Goal: Task Accomplishment & Management: Manage account settings

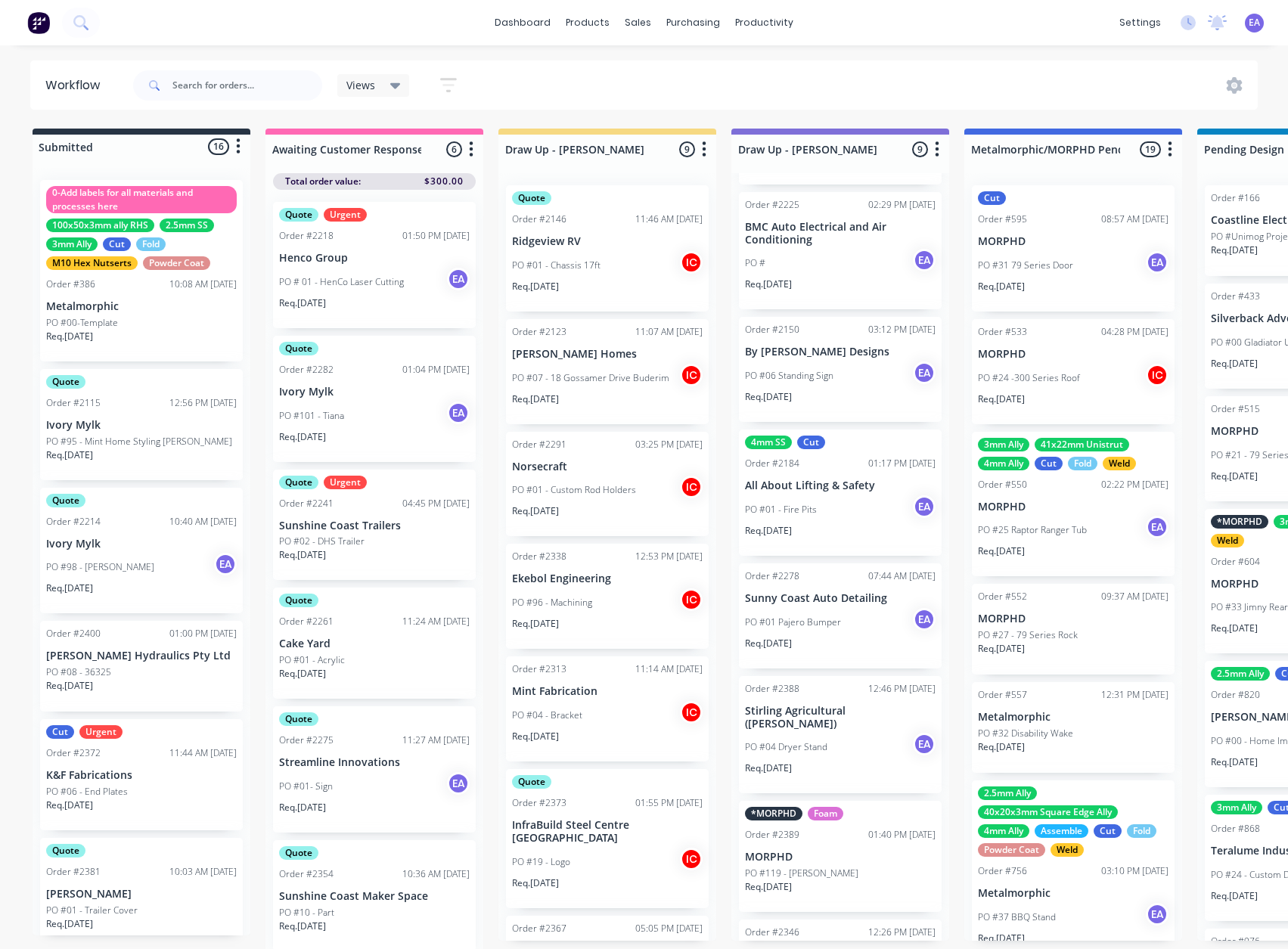
scroll to position [282, 0]
click at [821, 636] on div "PO #01 Pajero Bumper EA" at bounding box center [839, 621] width 190 height 28
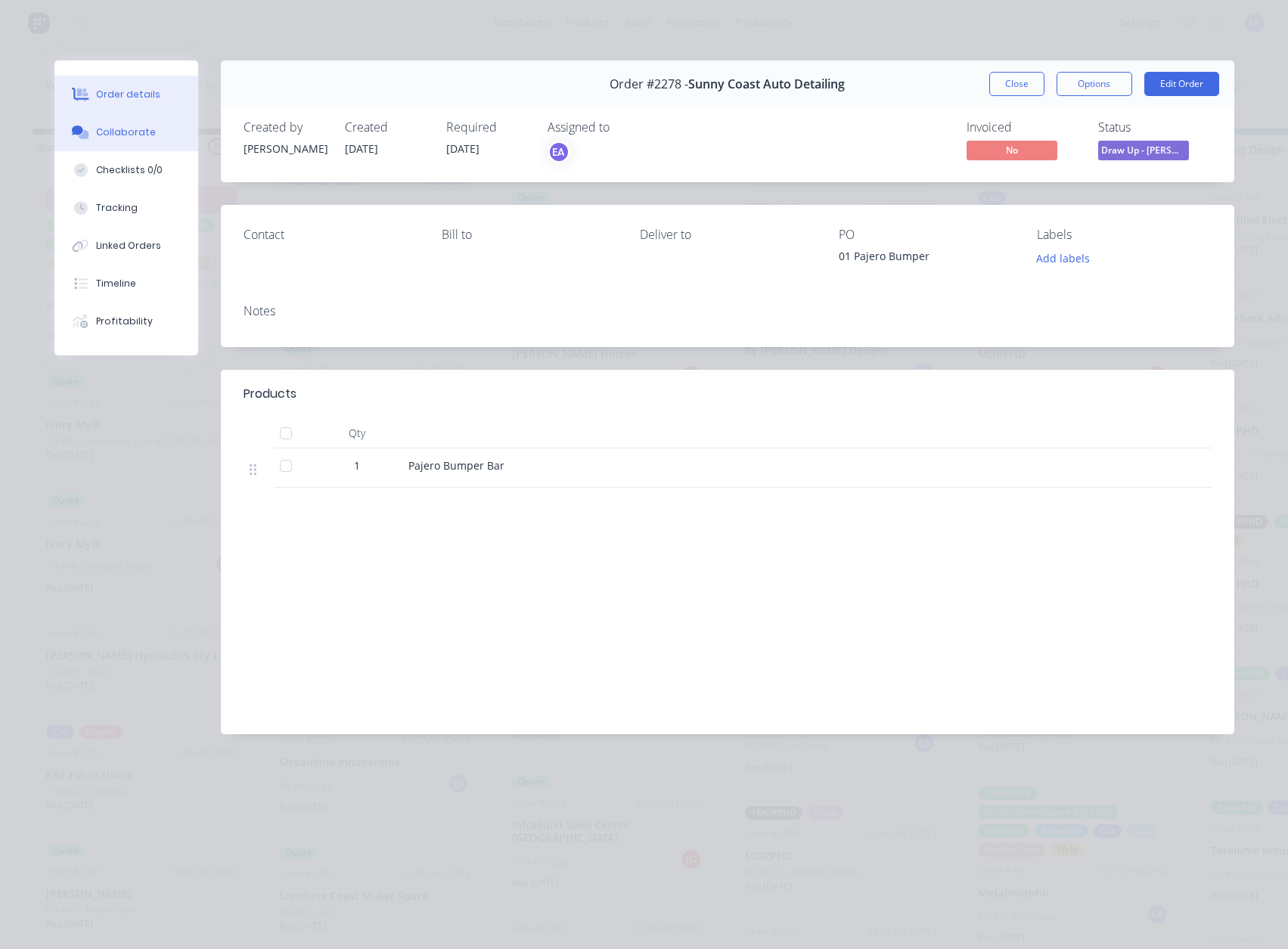
click at [128, 127] on div "Collaborate" at bounding box center [125, 132] width 59 height 13
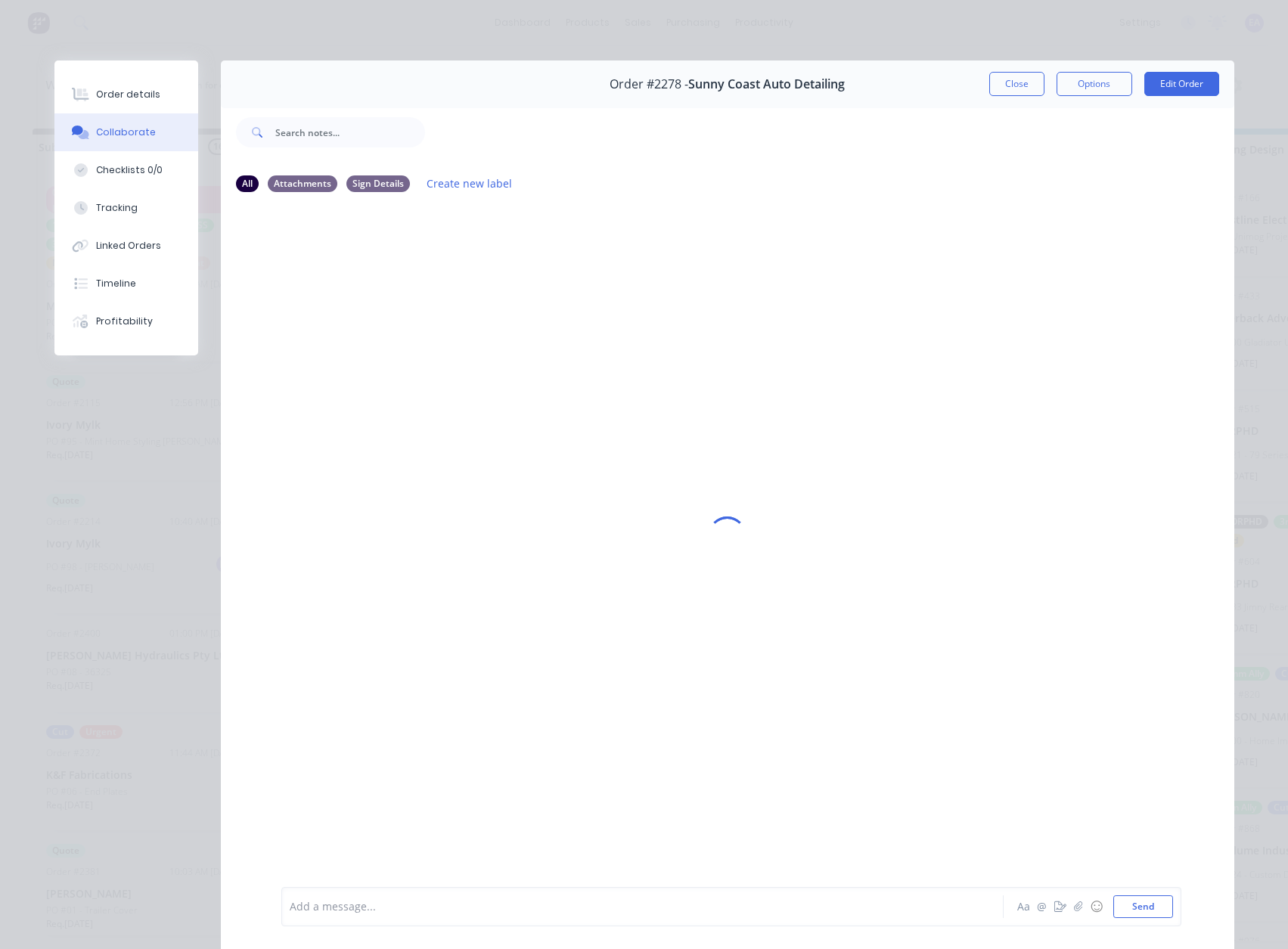
click at [346, 907] on div at bounding box center [621, 907] width 661 height 16
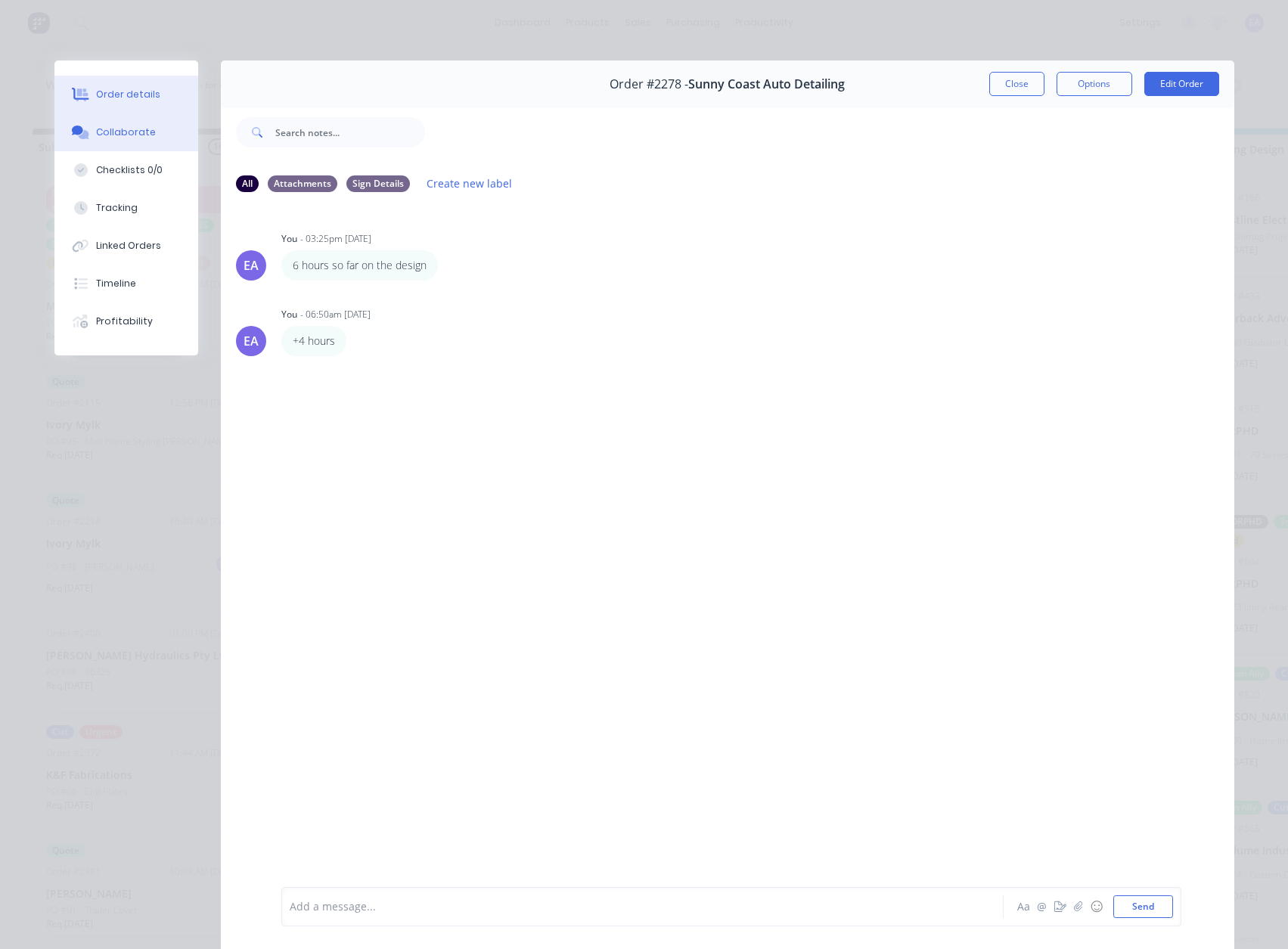
click at [135, 94] on div "Order details" at bounding box center [127, 94] width 65 height 13
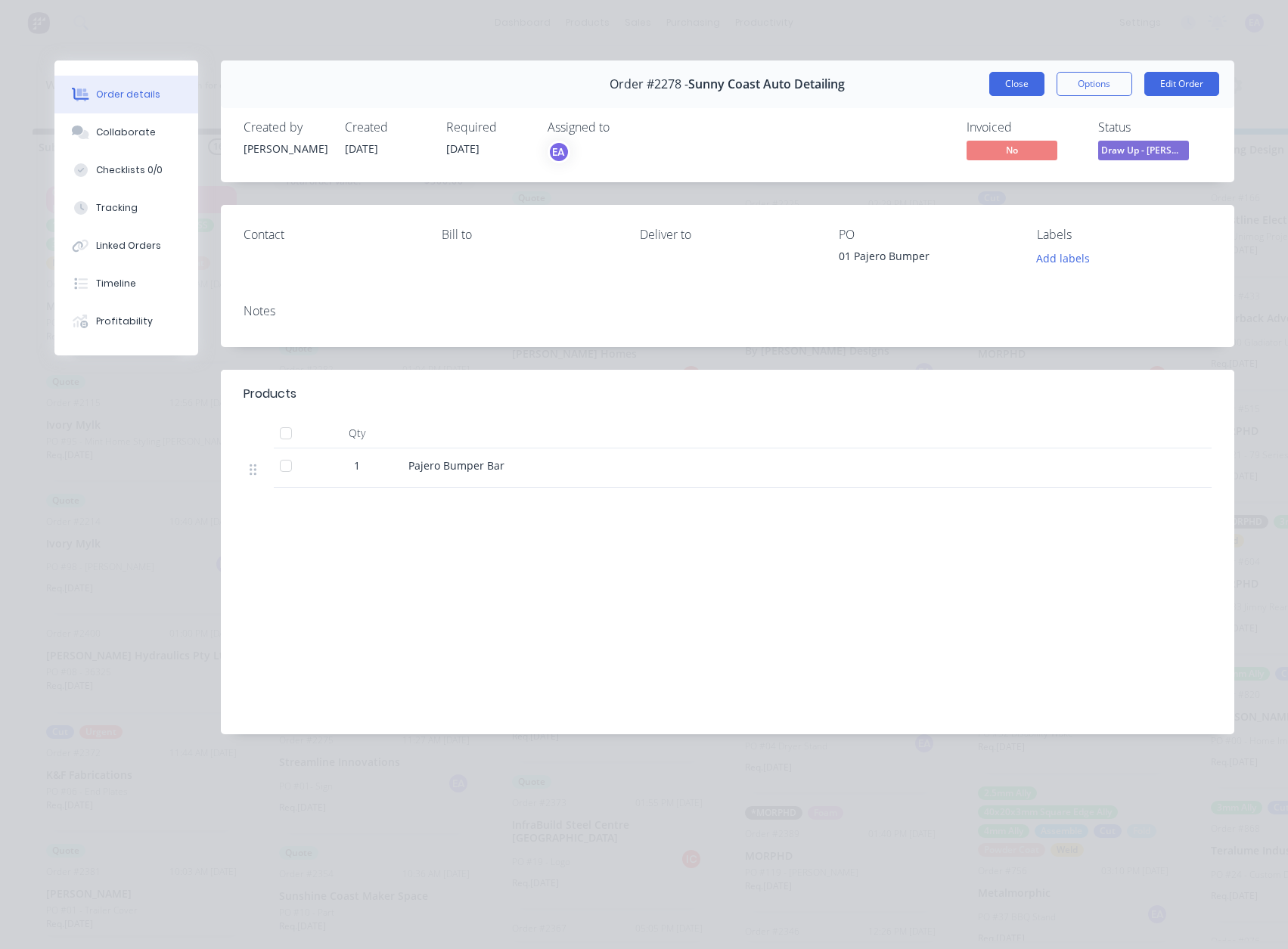
click at [1005, 77] on button "Close" at bounding box center [1016, 83] width 55 height 24
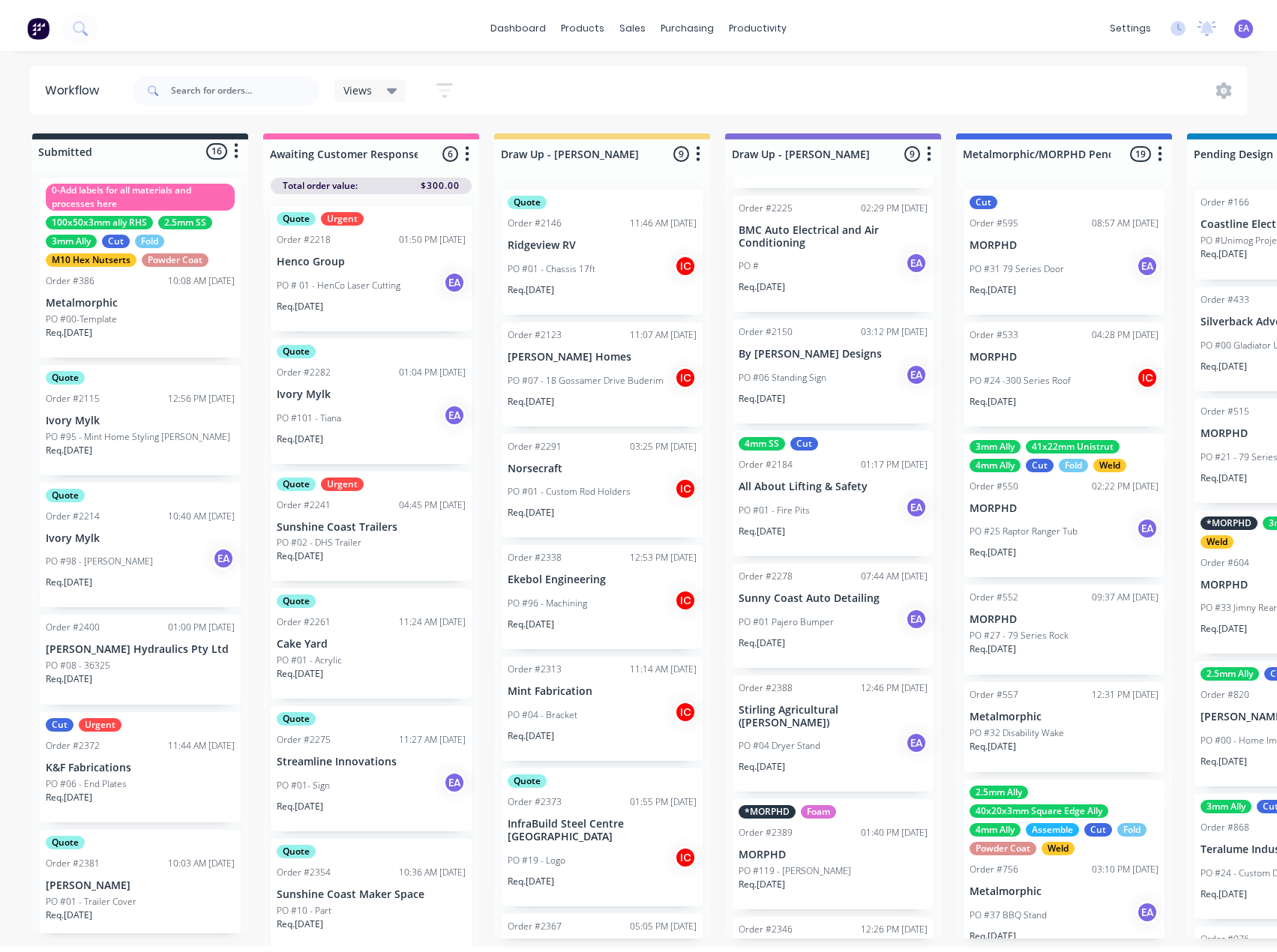
scroll to position [0, 0]
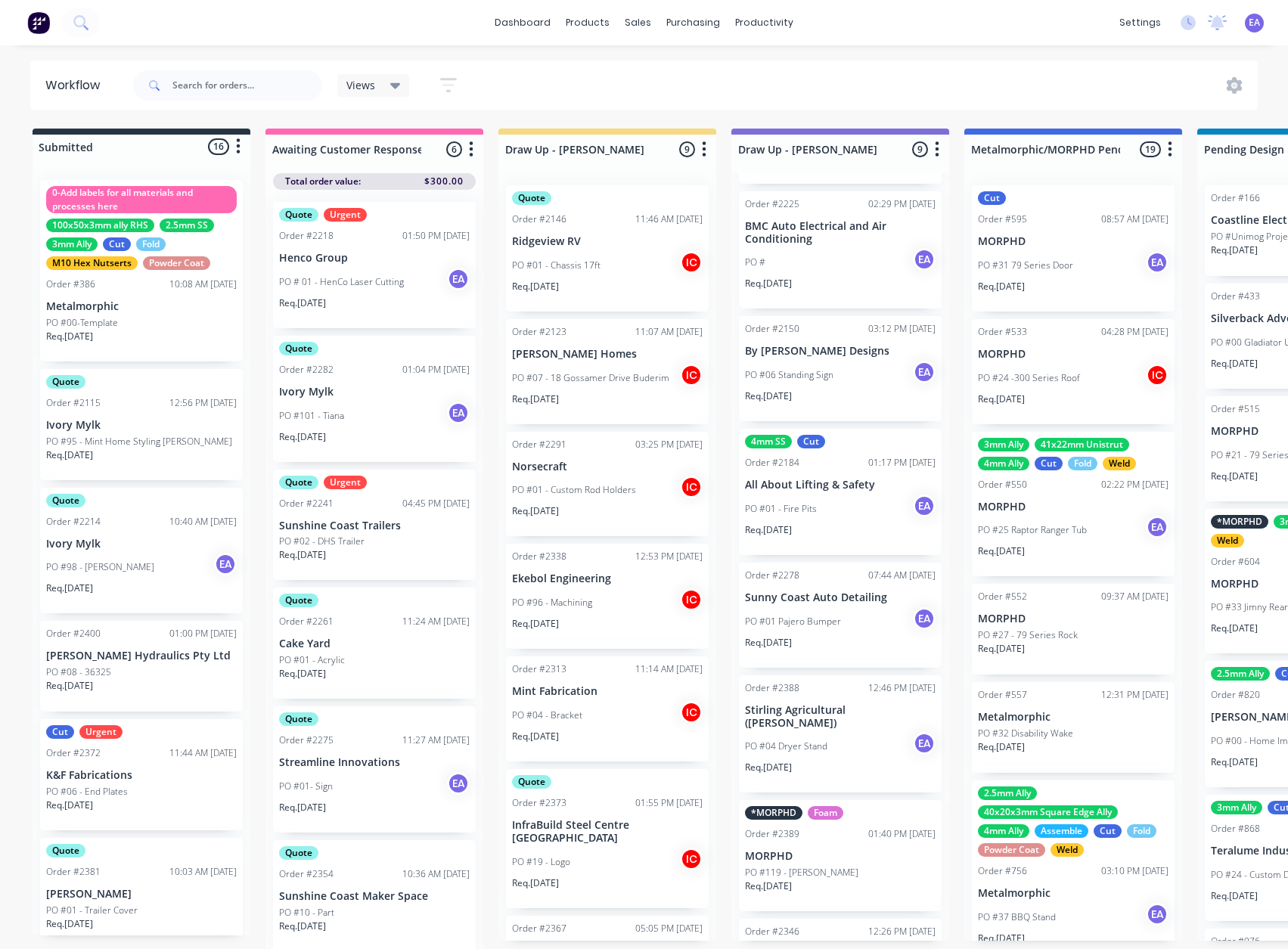
click at [158, 775] on p "K&F Fabrications" at bounding box center [141, 775] width 190 height 13
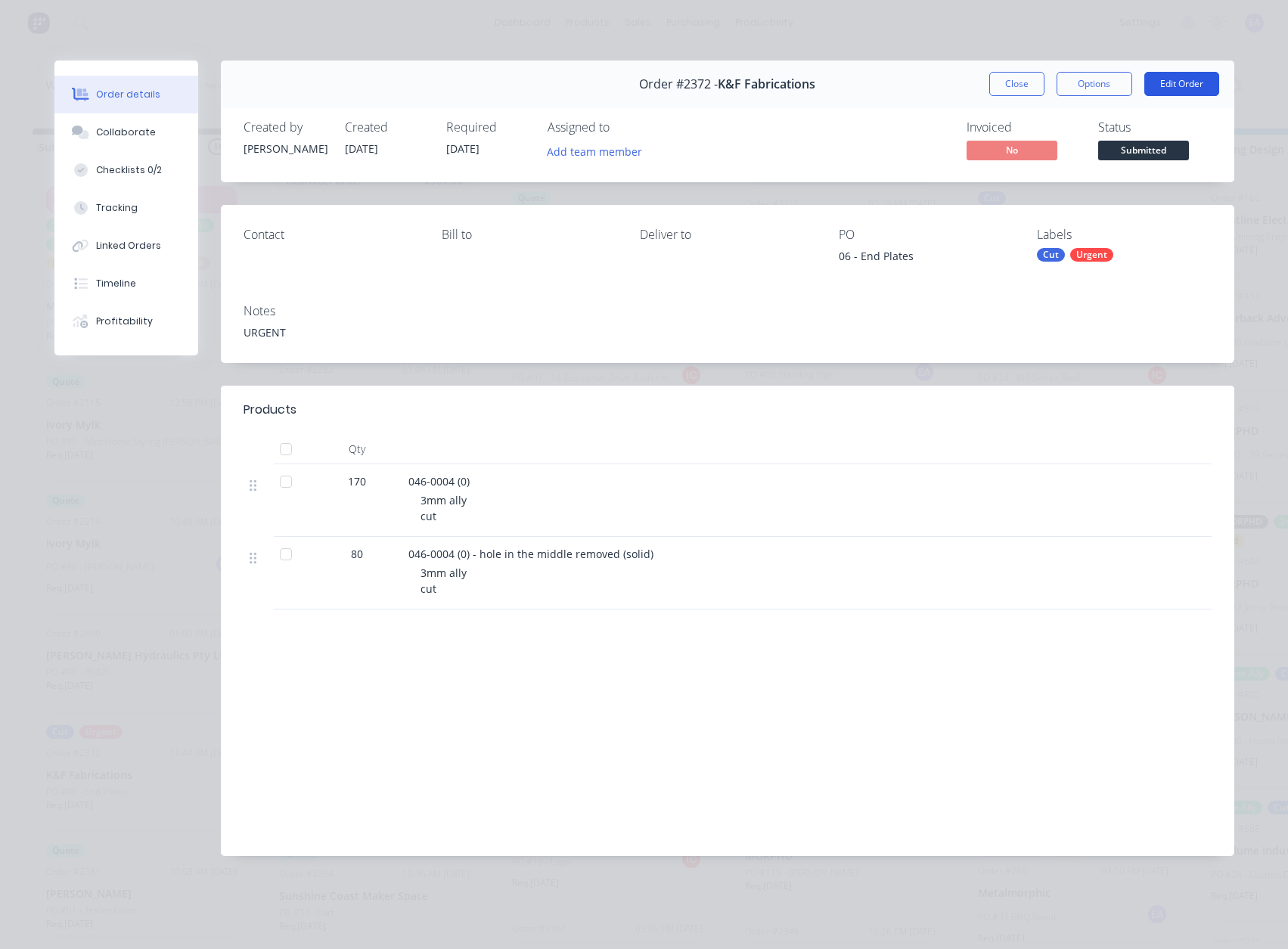
click at [1180, 75] on button "Edit Order" at bounding box center [1181, 83] width 75 height 24
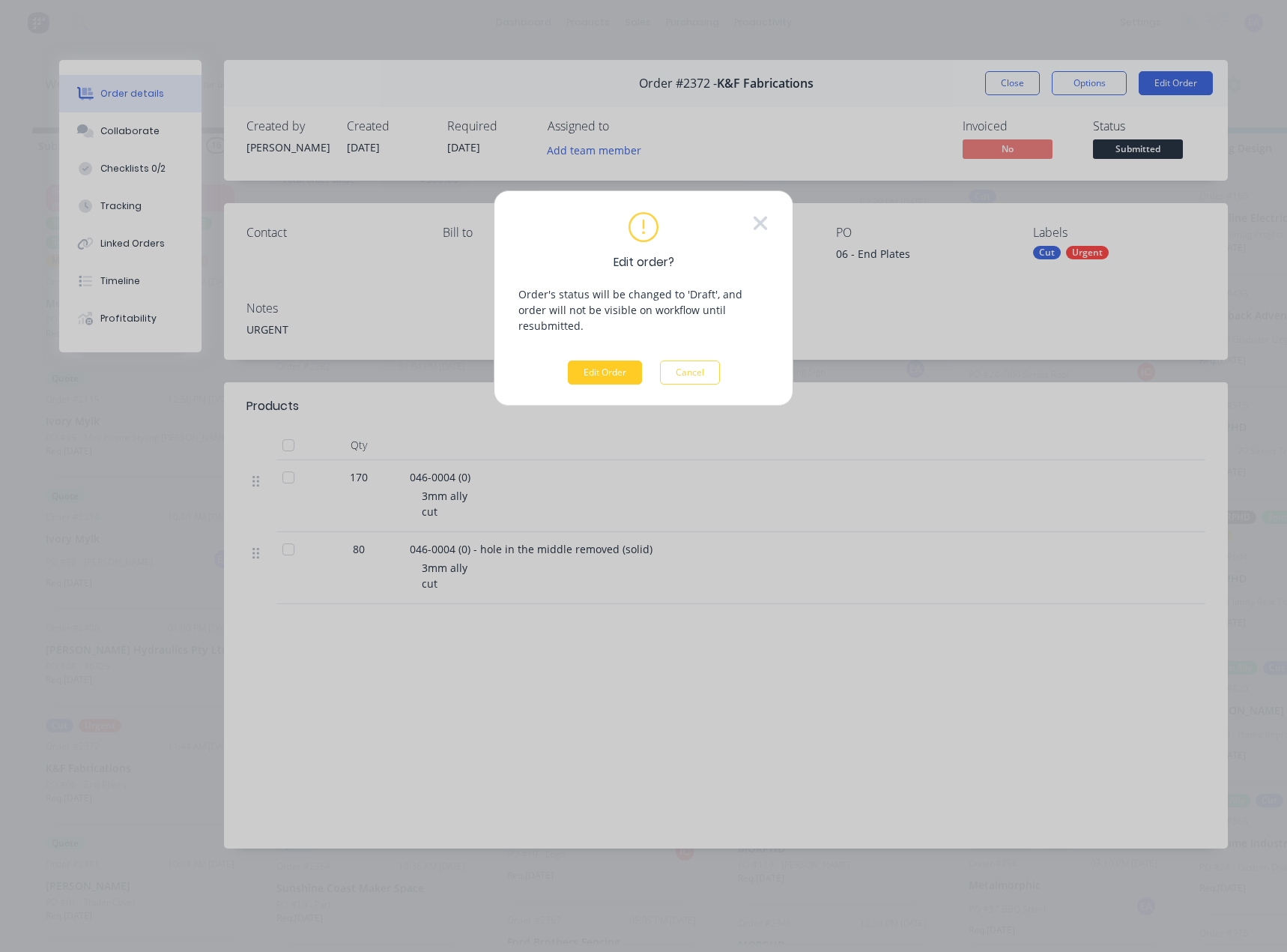
click at [616, 361] on button "Edit Order" at bounding box center [604, 372] width 75 height 24
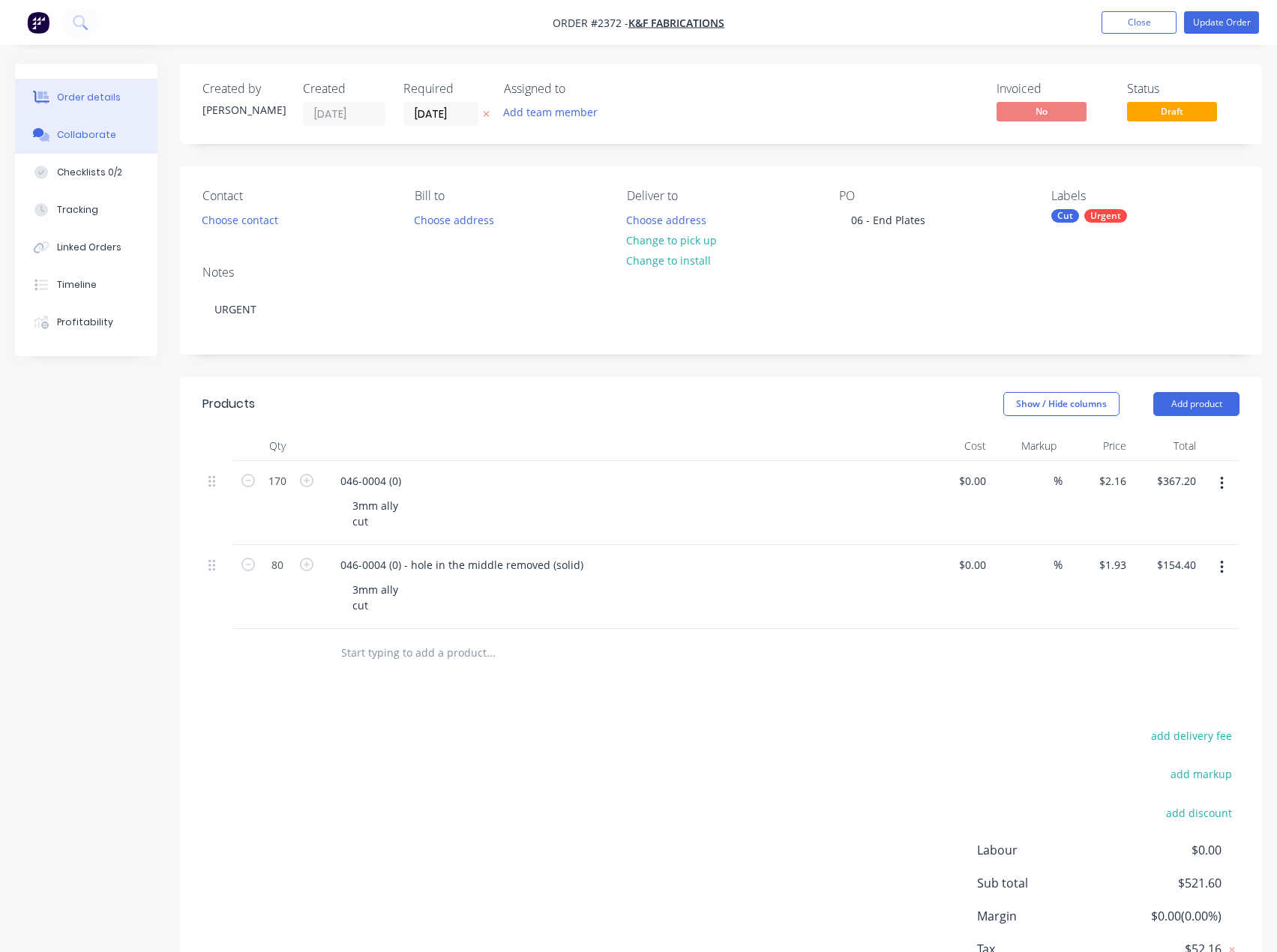
click at [97, 140] on div "Collaborate" at bounding box center [86, 134] width 59 height 13
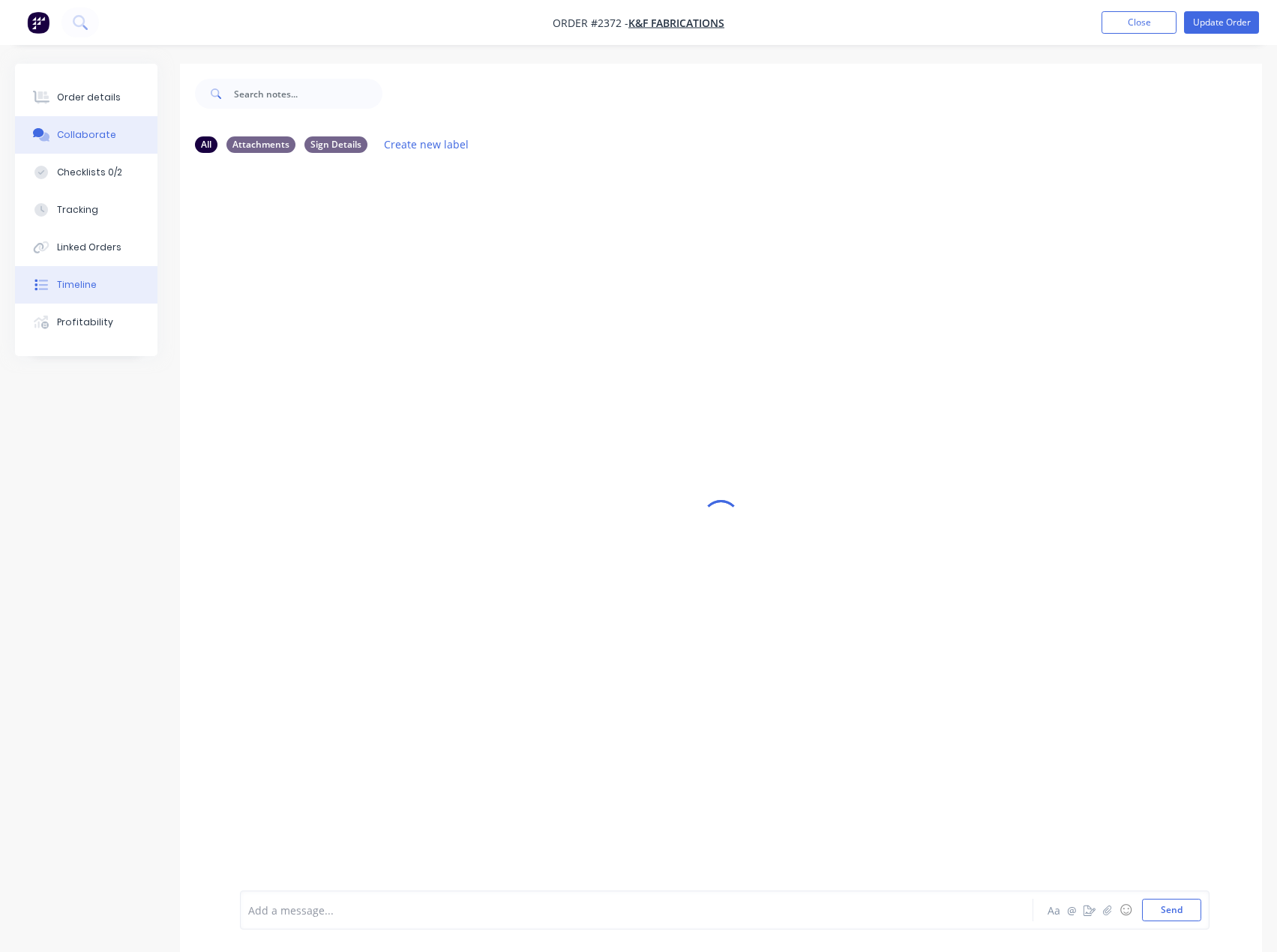
click at [94, 300] on button "Timeline" at bounding box center [86, 284] width 142 height 38
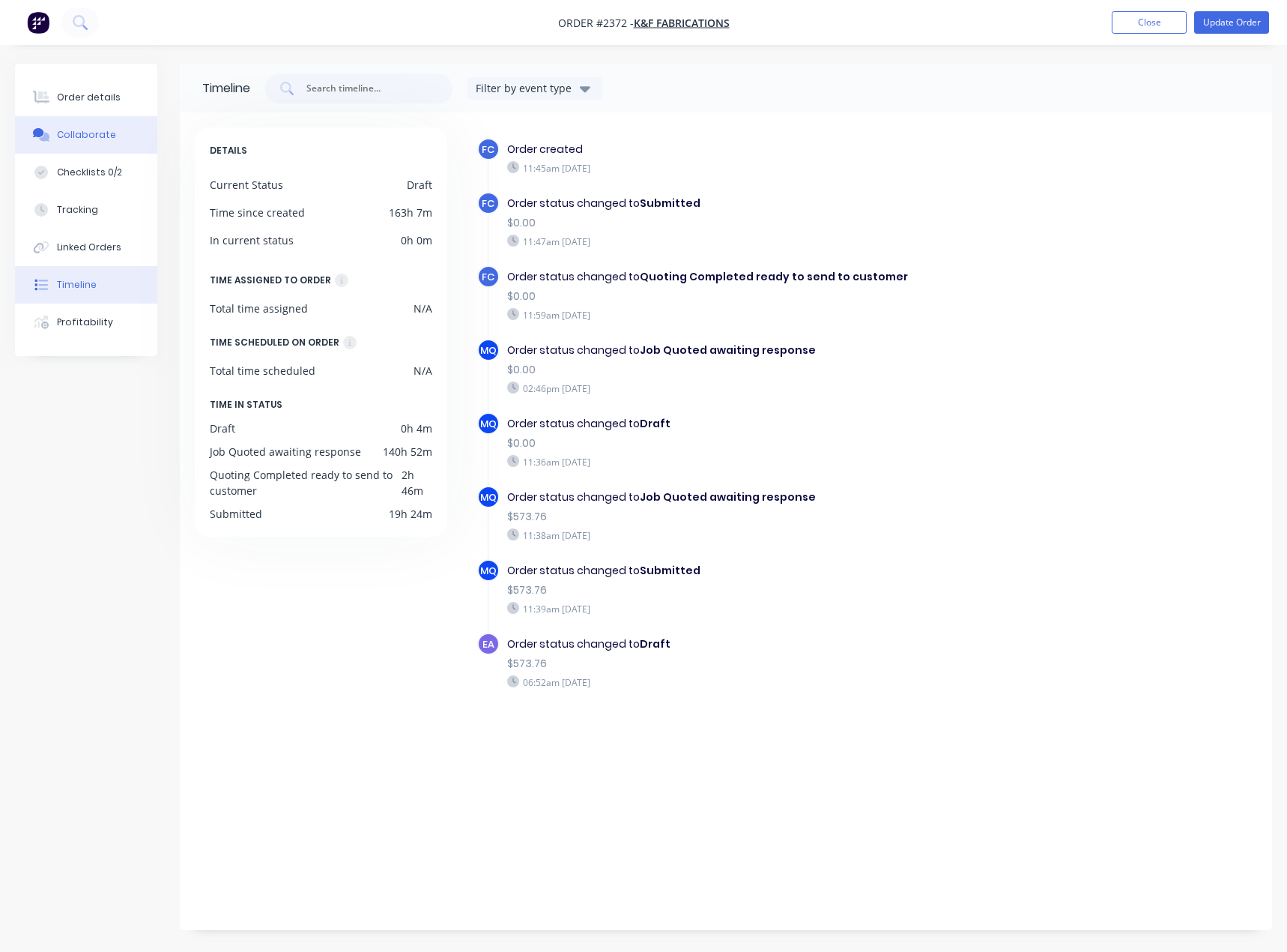
click at [82, 147] on button "Collaborate" at bounding box center [86, 134] width 142 height 38
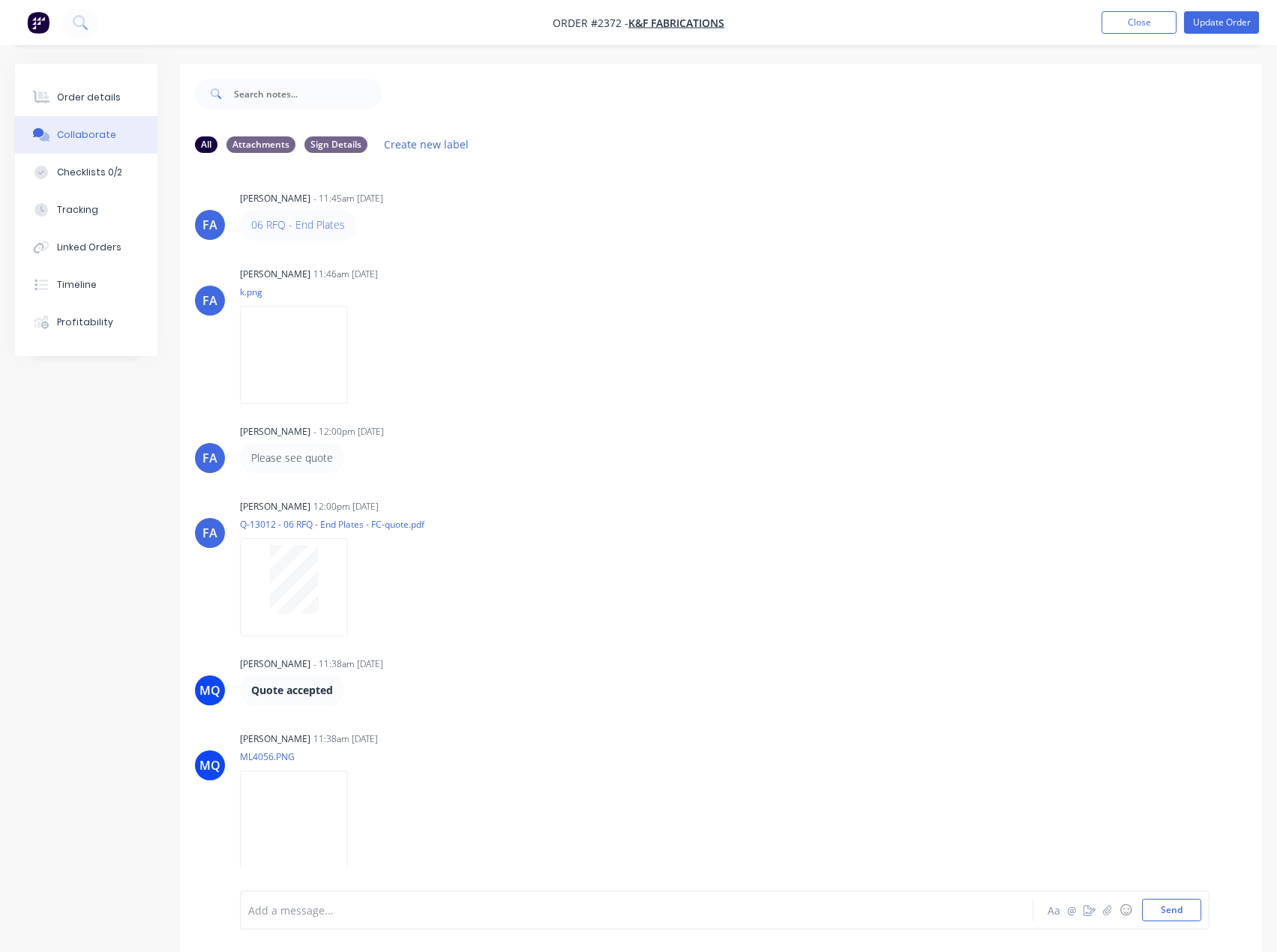
click at [107, 70] on div "Order details Collaborate Checklists 0/2 Tracking Linked Orders Timeline Profit…" at bounding box center [86, 210] width 142 height 292
click at [104, 81] on button "Order details" at bounding box center [86, 97] width 142 height 38
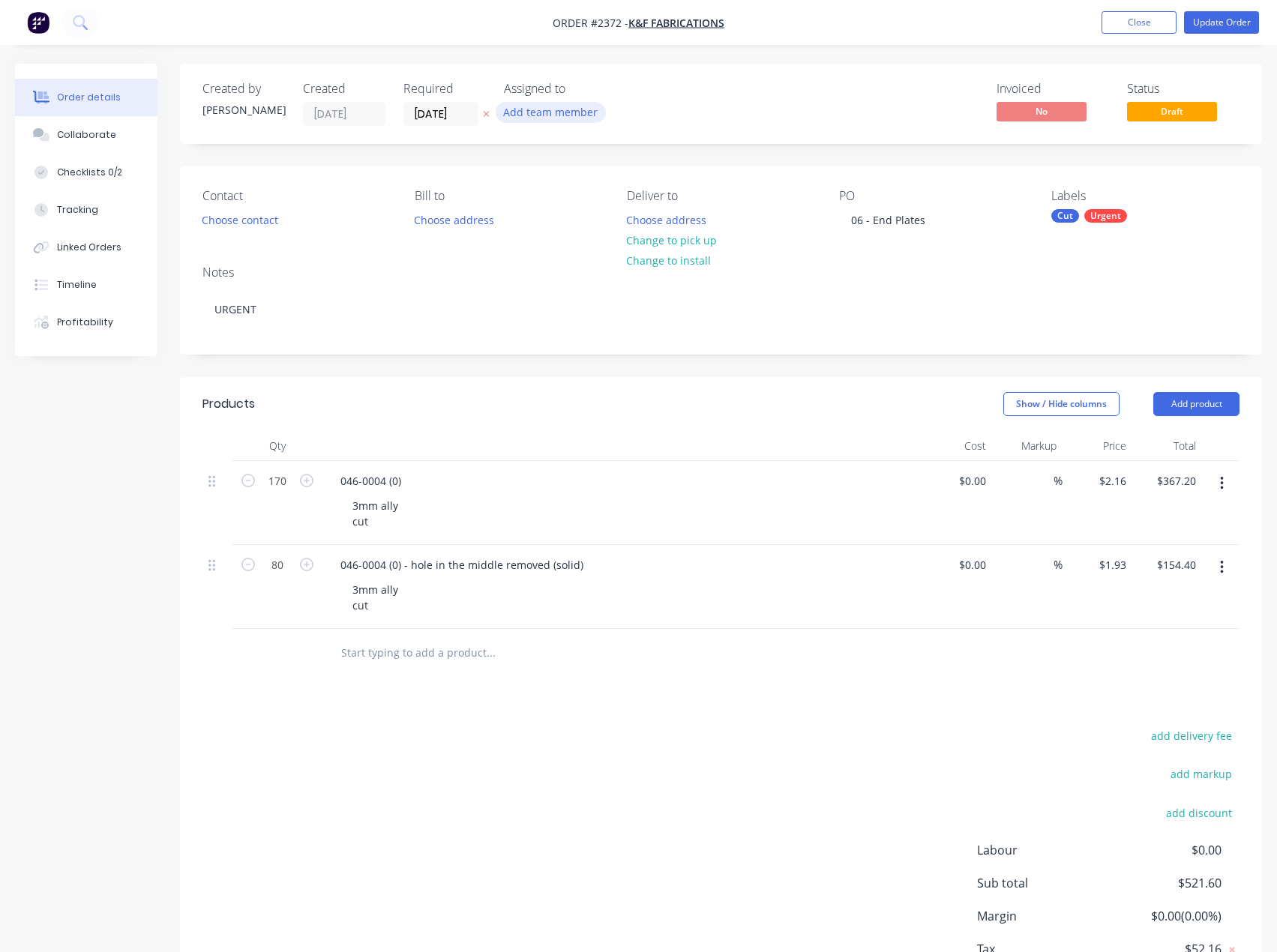
click at [573, 106] on button "Add team member" at bounding box center [551, 111] width 111 height 20
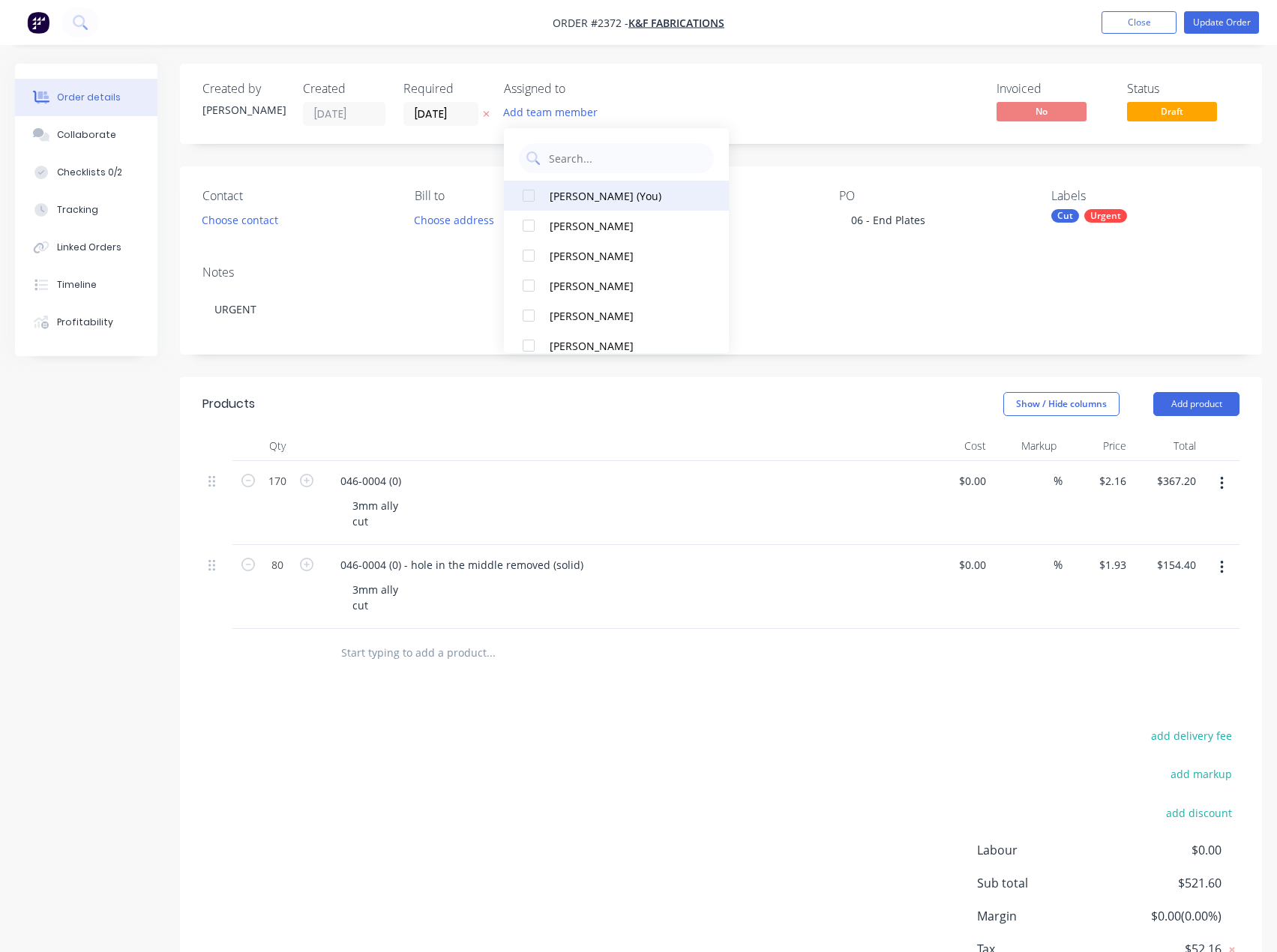
click at [573, 189] on div "[PERSON_NAME] (You)" at bounding box center [624, 196] width 150 height 16
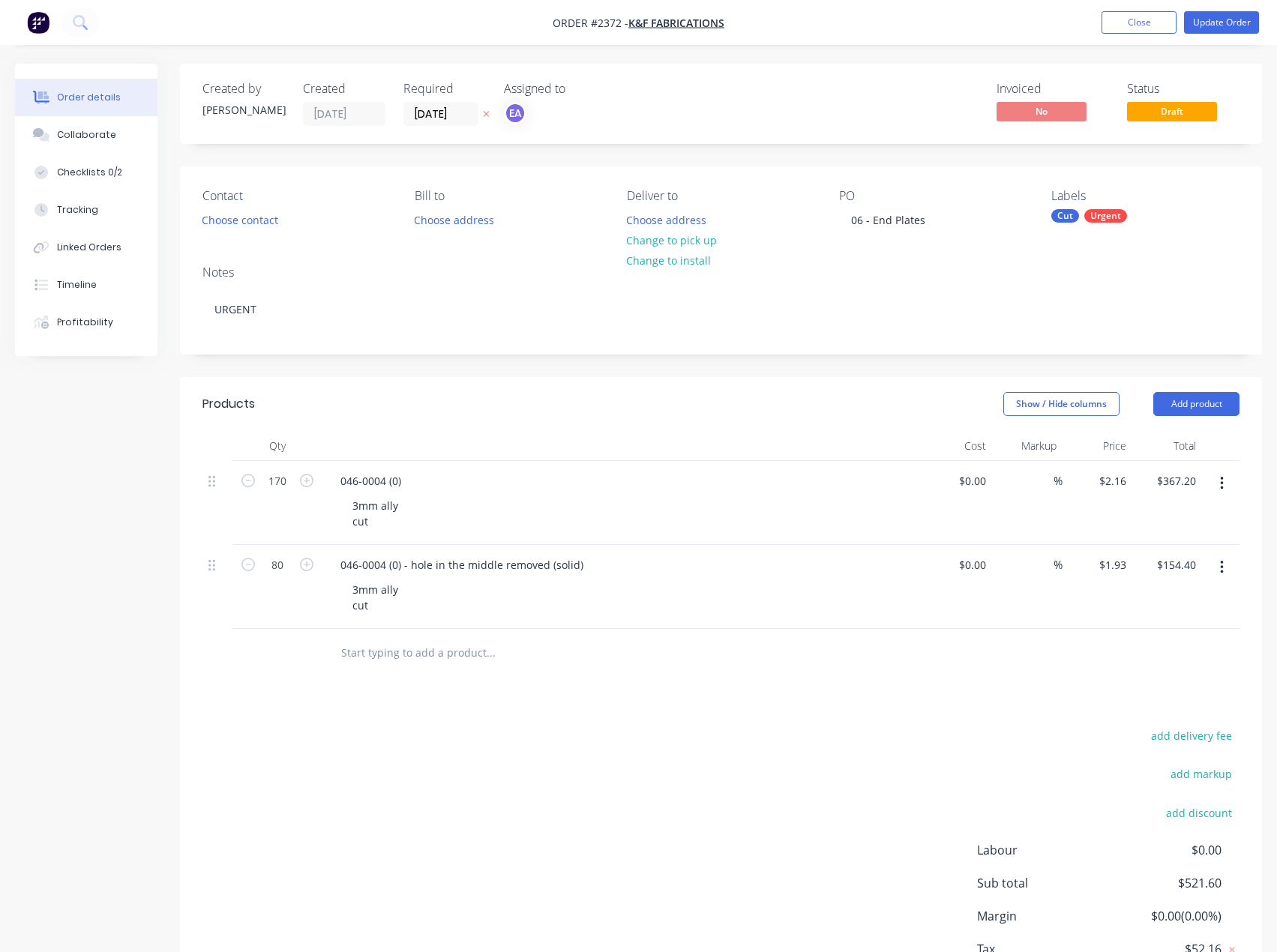
click at [787, 107] on div "Invoiced No Status Draft" at bounding box center [946, 104] width 585 height 44
click at [525, 732] on div "add delivery fee add markup add discount Labour $0.00 Sub total $521.60 Margin …" at bounding box center [721, 870] width 1037 height 290
click at [482, 759] on div "add delivery fee add markup add discount Labour $0.00 Sub total $521.60 Margin …" at bounding box center [721, 870] width 1037 height 290
click at [88, 143] on button "Collaborate" at bounding box center [86, 134] width 142 height 38
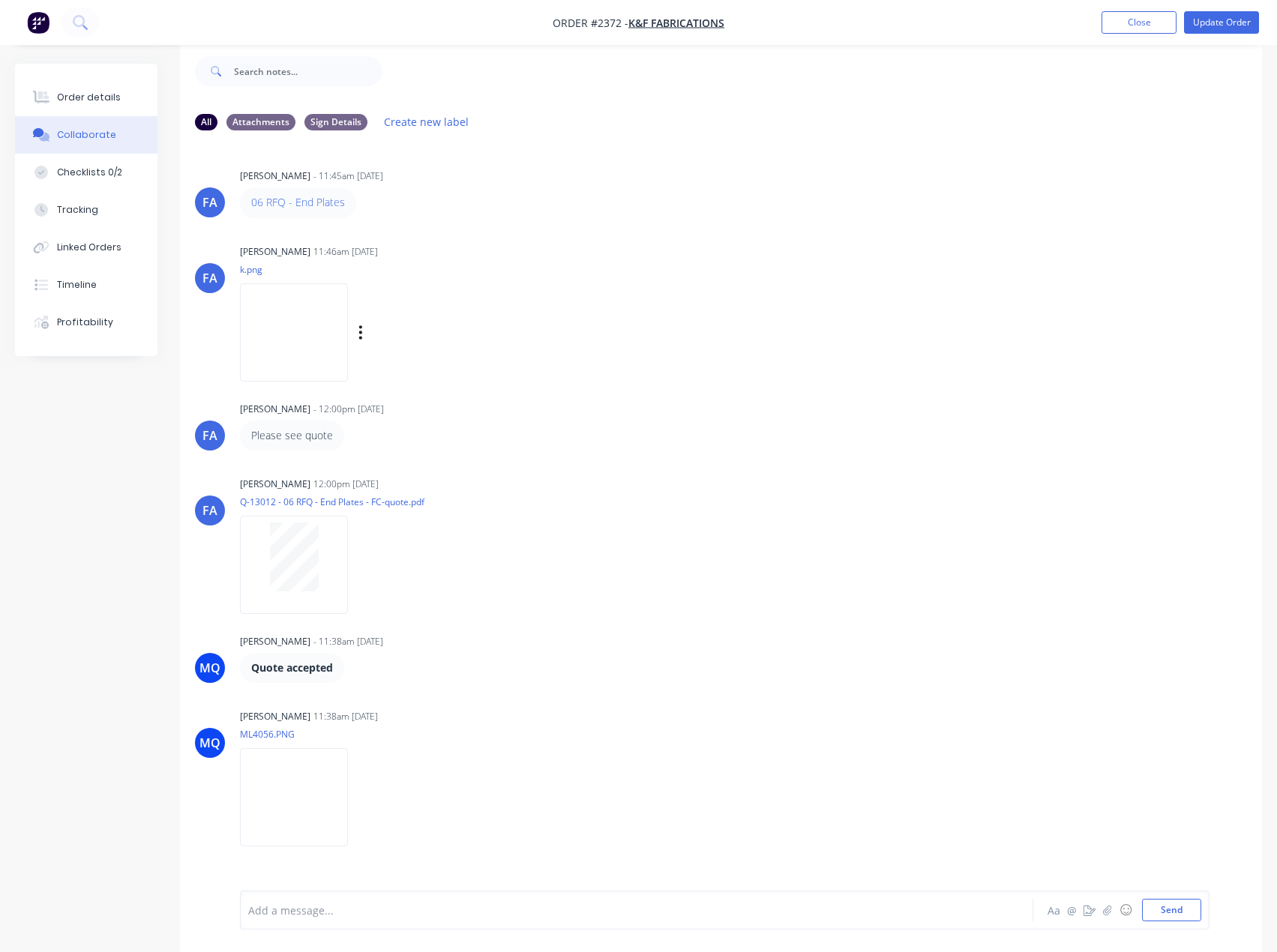
click at [318, 353] on img at bounding box center [293, 333] width 108 height 98
click at [87, 104] on div "Order details" at bounding box center [89, 97] width 64 height 13
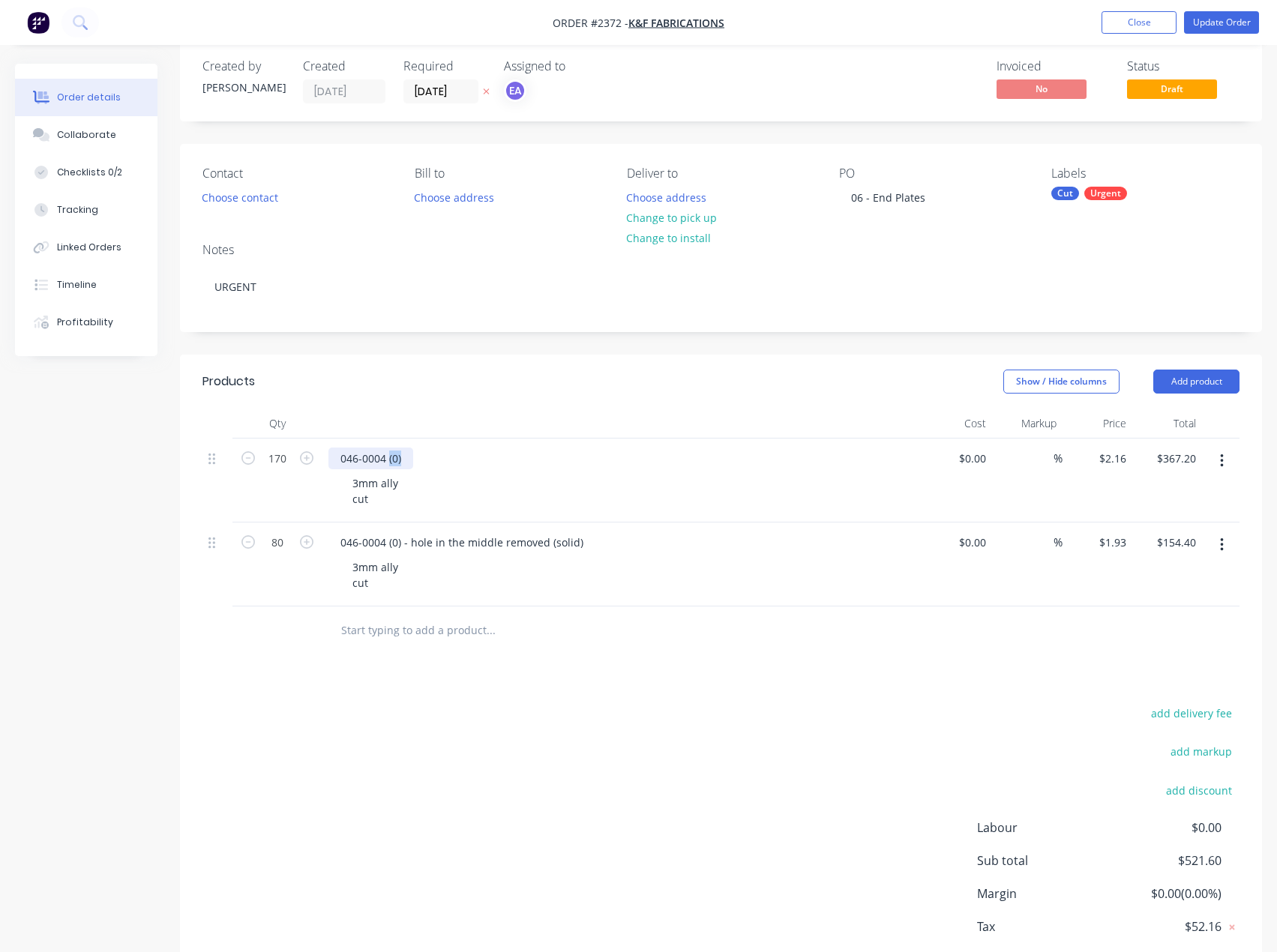
drag, startPoint x: 388, startPoint y: 462, endPoint x: 420, endPoint y: 462, distance: 32.0
click at [420, 462] on div "046-0004 (0)" at bounding box center [622, 458] width 588 height 22
drag, startPoint x: 410, startPoint y: 543, endPoint x: 635, endPoint y: 556, distance: 225.4
click at [635, 556] on div "046-0004 (0) - hole in the middle removed (solid) 3mm ally cut" at bounding box center [621, 564] width 599 height 84
click at [518, 545] on div "046-0004 (0) - hole in the middle removed (solid)" at bounding box center [462, 542] width 267 height 22
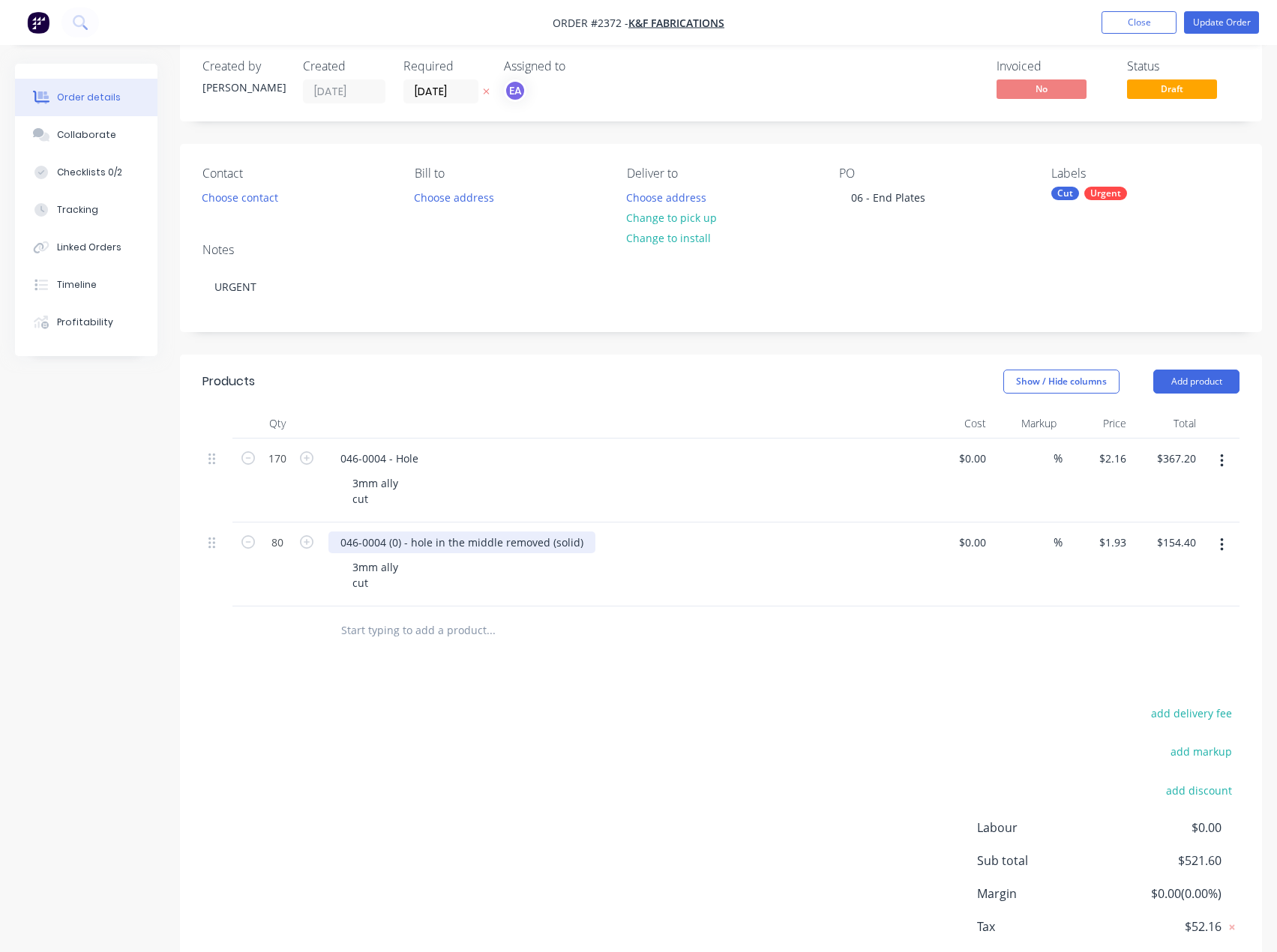
drag, startPoint x: 408, startPoint y: 543, endPoint x: 656, endPoint y: 556, distance: 248.3
click at [656, 556] on div "046-0004 (0) - hole in the middle removed (solid) 3mm ally cut" at bounding box center [621, 564] width 599 height 84
click at [1076, 183] on div "Labels Cut Urgent" at bounding box center [1144, 188] width 188 height 42
drag, startPoint x: 1082, startPoint y: 193, endPoint x: 1086, endPoint y: 201, distance: 8.9
click at [1084, 193] on div "Urgent" at bounding box center [1105, 193] width 43 height 13
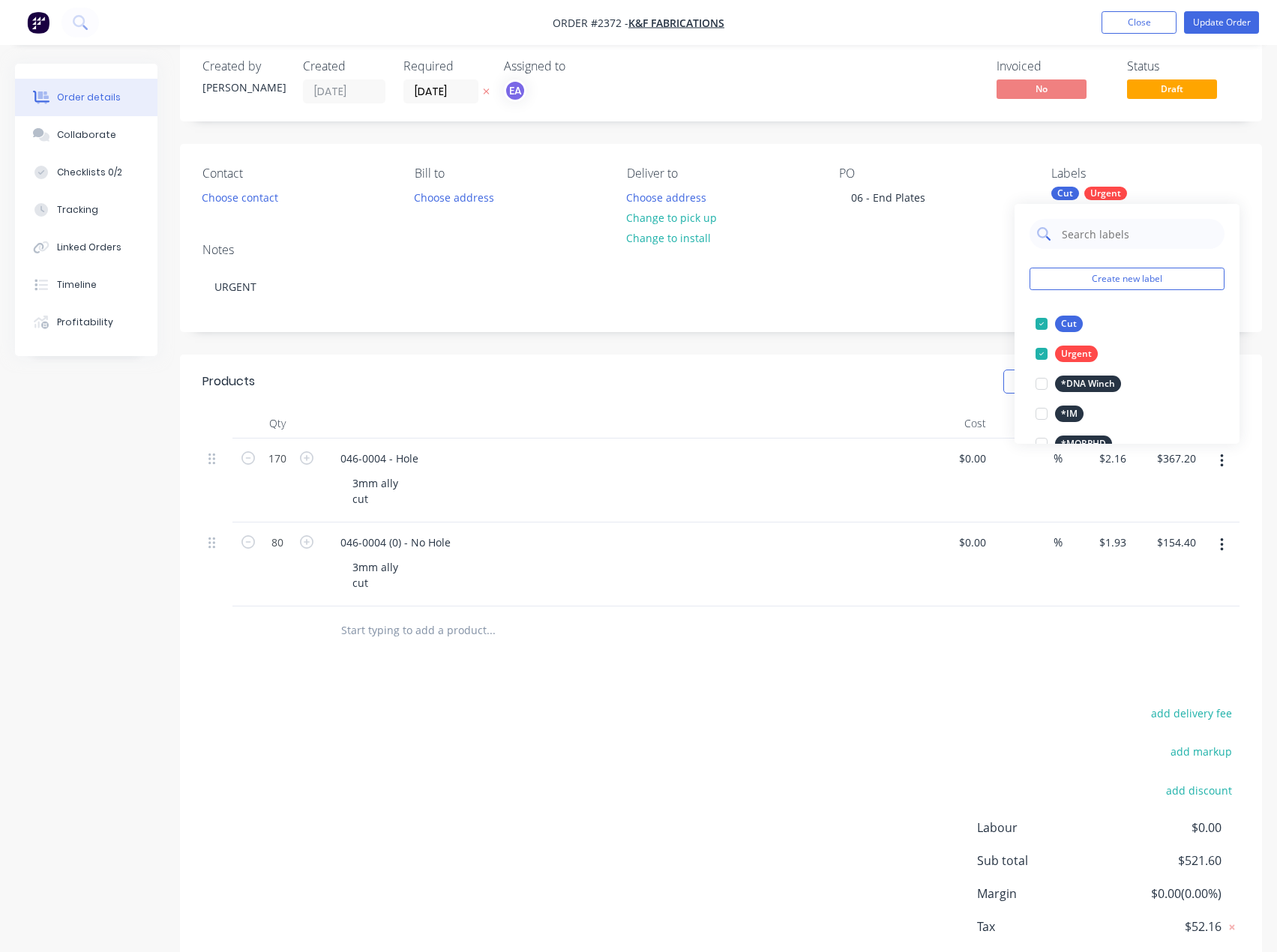
click at [1102, 239] on input "text" at bounding box center [1138, 233] width 157 height 30
type input "3mm al"
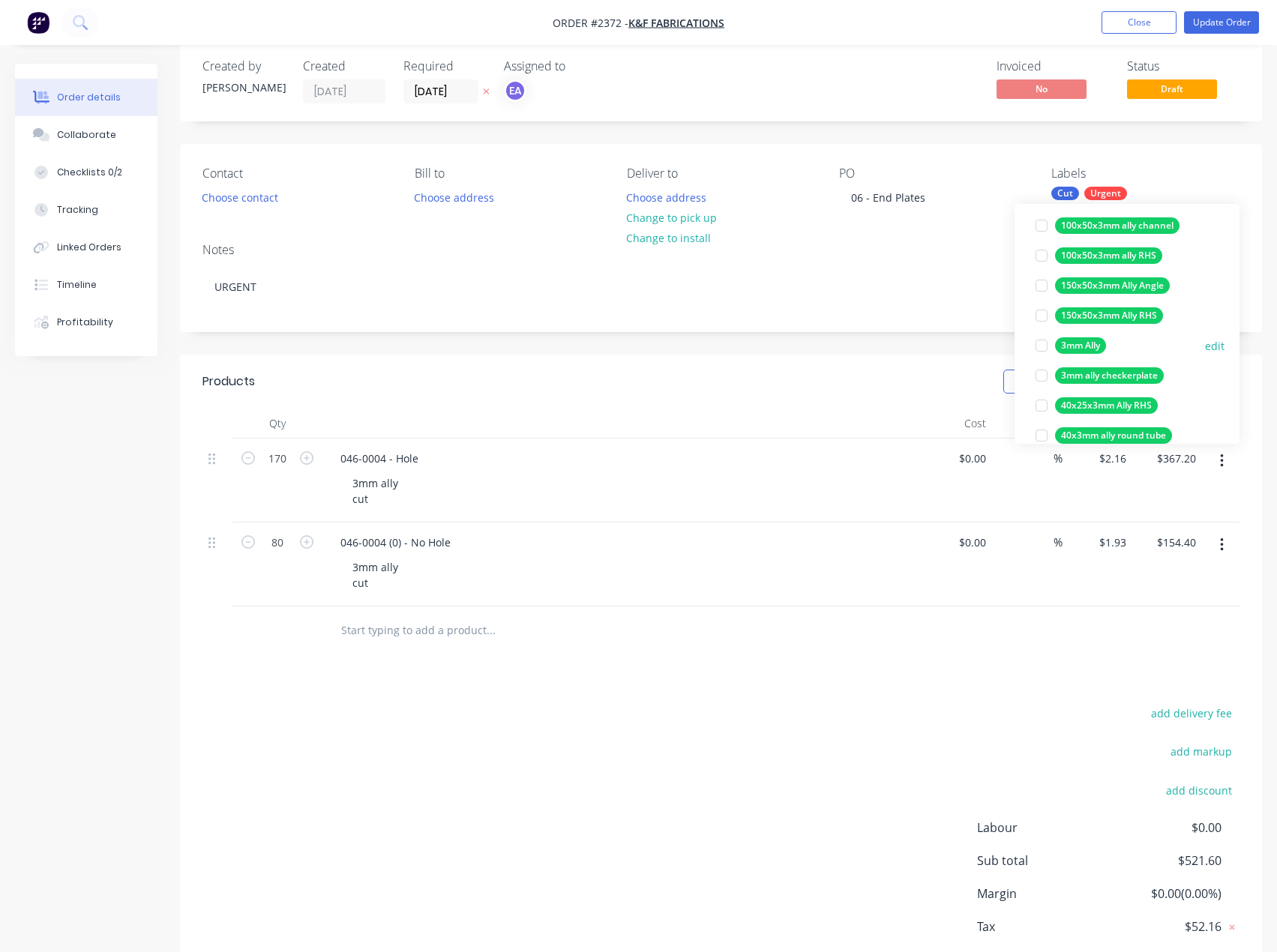
scroll to position [150, 0]
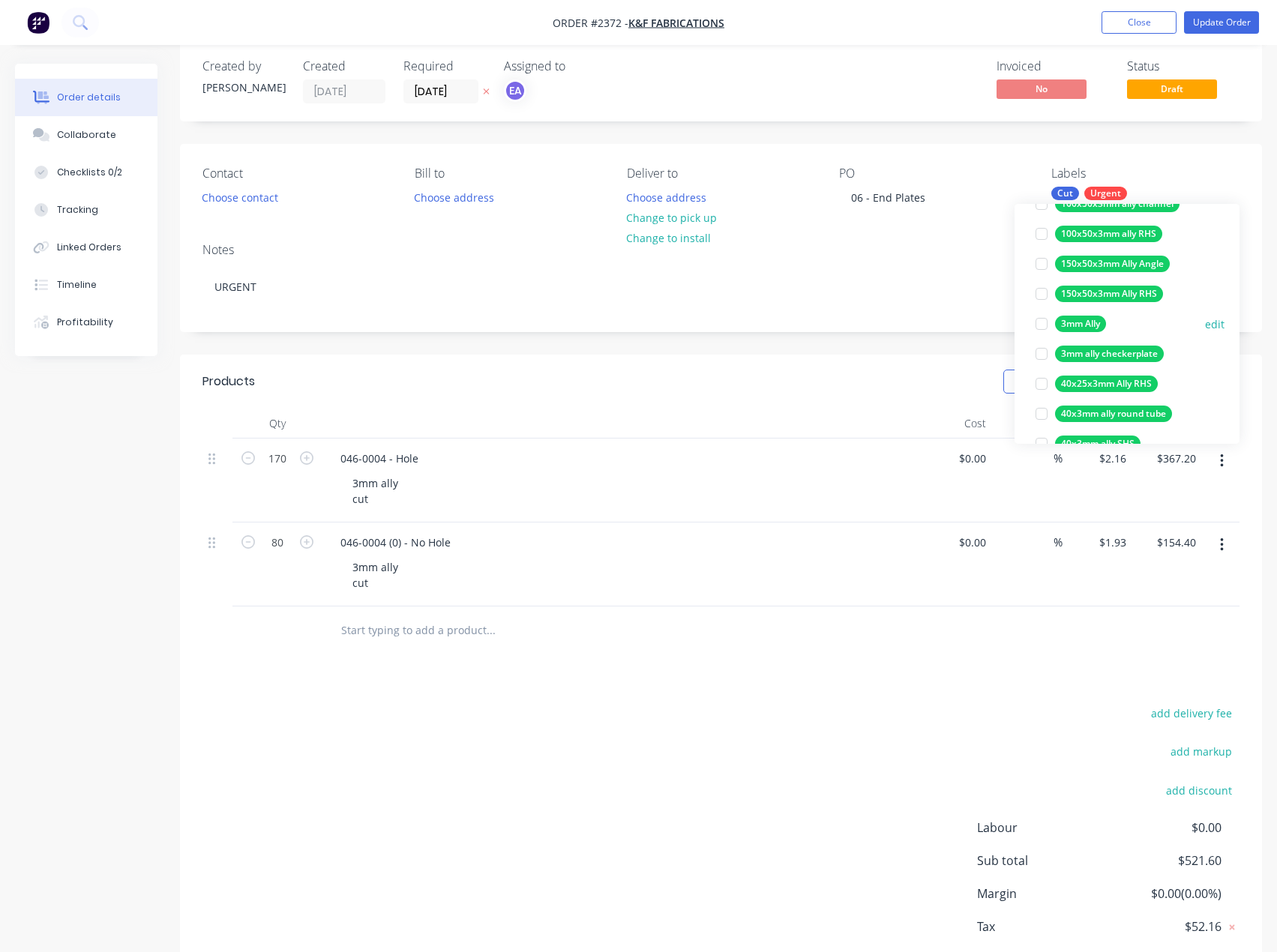
click at [1041, 329] on div at bounding box center [1041, 324] width 30 height 30
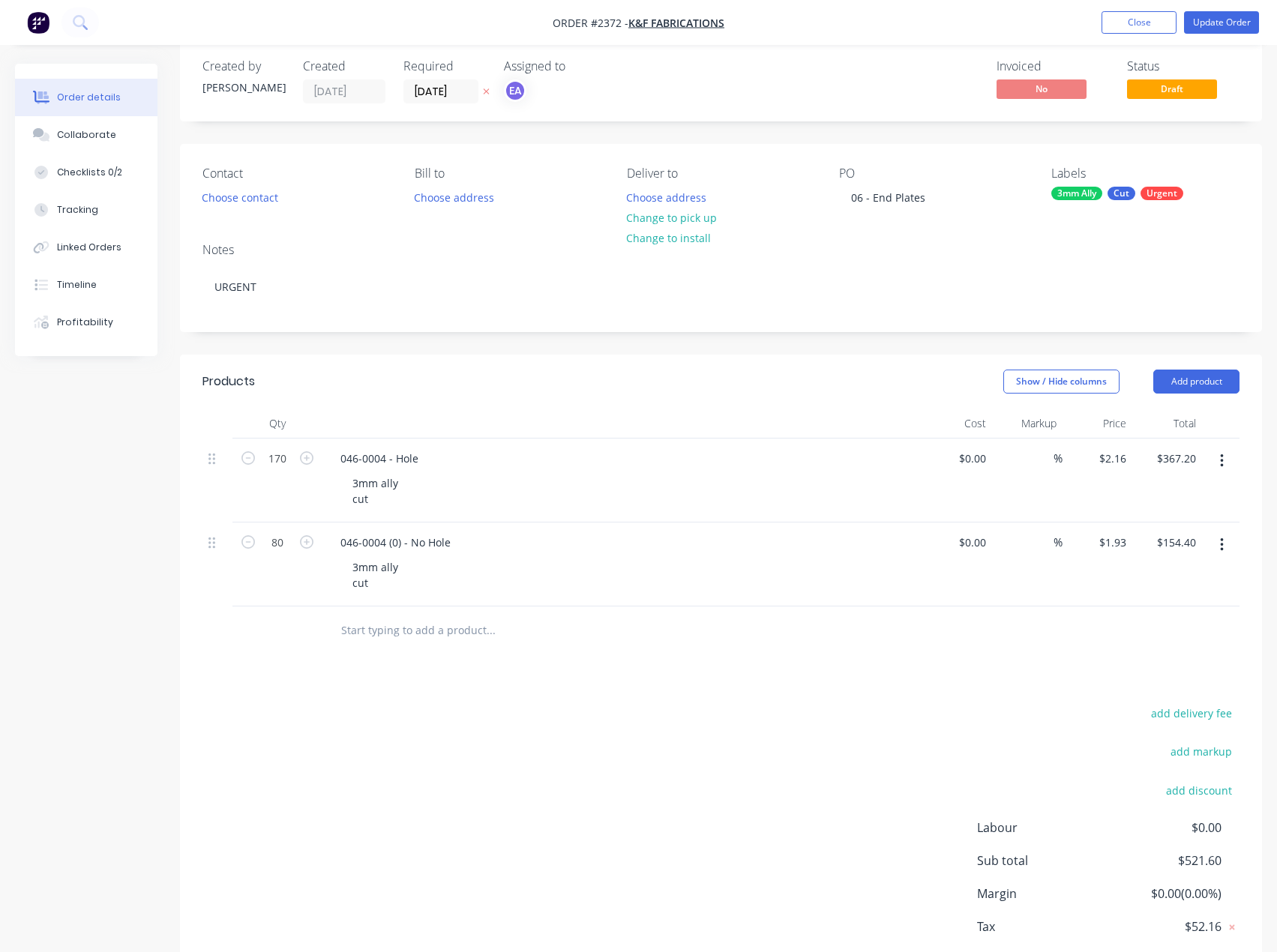
click at [475, 742] on div "add delivery fee add markup add discount Labour $0.00 Sub total $521.60 Margin …" at bounding box center [721, 848] width 1037 height 290
click at [1106, 197] on div "3mm Ally Cut Urgent" at bounding box center [1144, 193] width 188 height 13
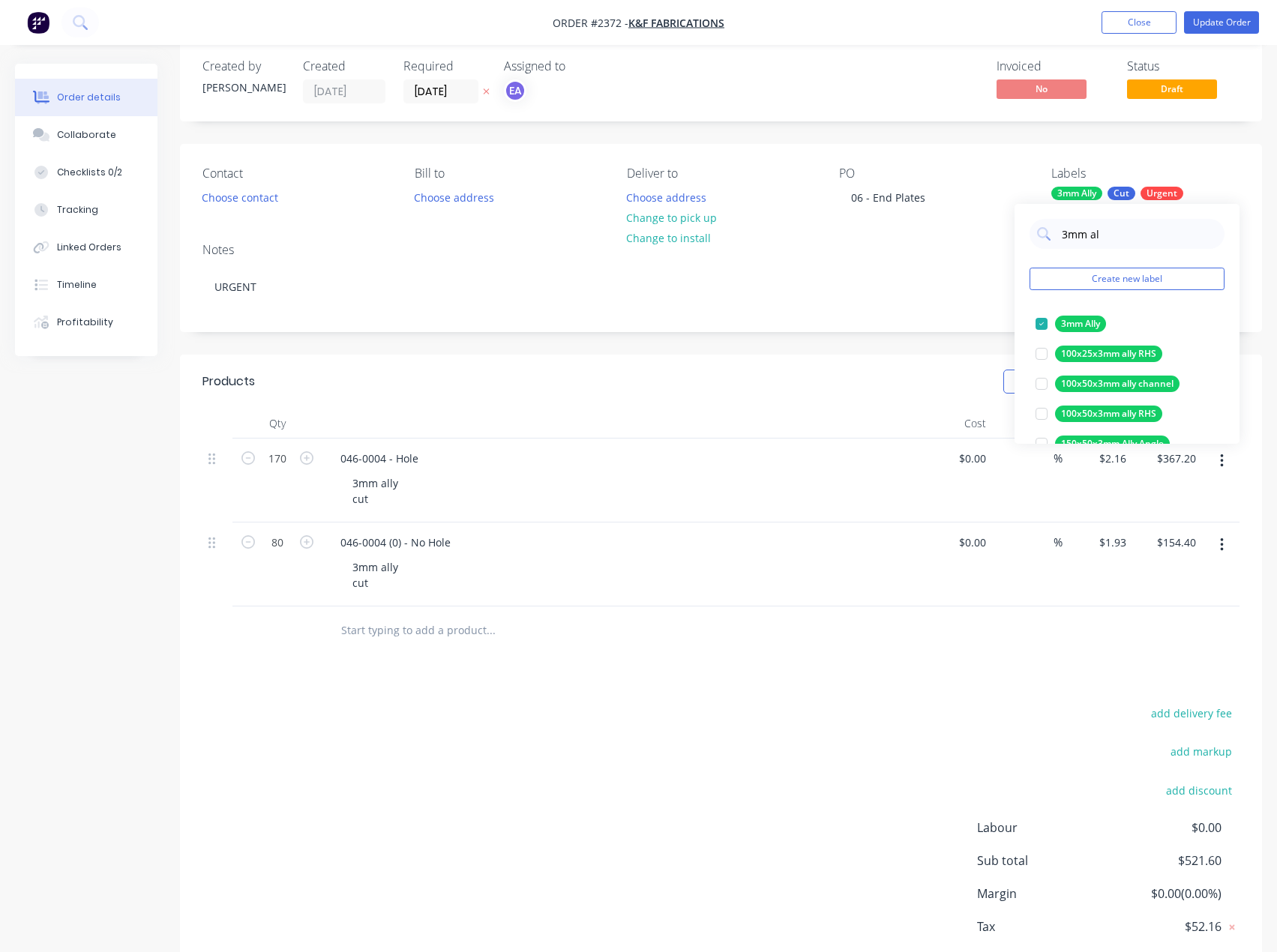
click at [599, 832] on div "add delivery fee add markup add discount Labour $0.00 Sub total $521.60 Margin …" at bounding box center [721, 848] width 1037 height 290
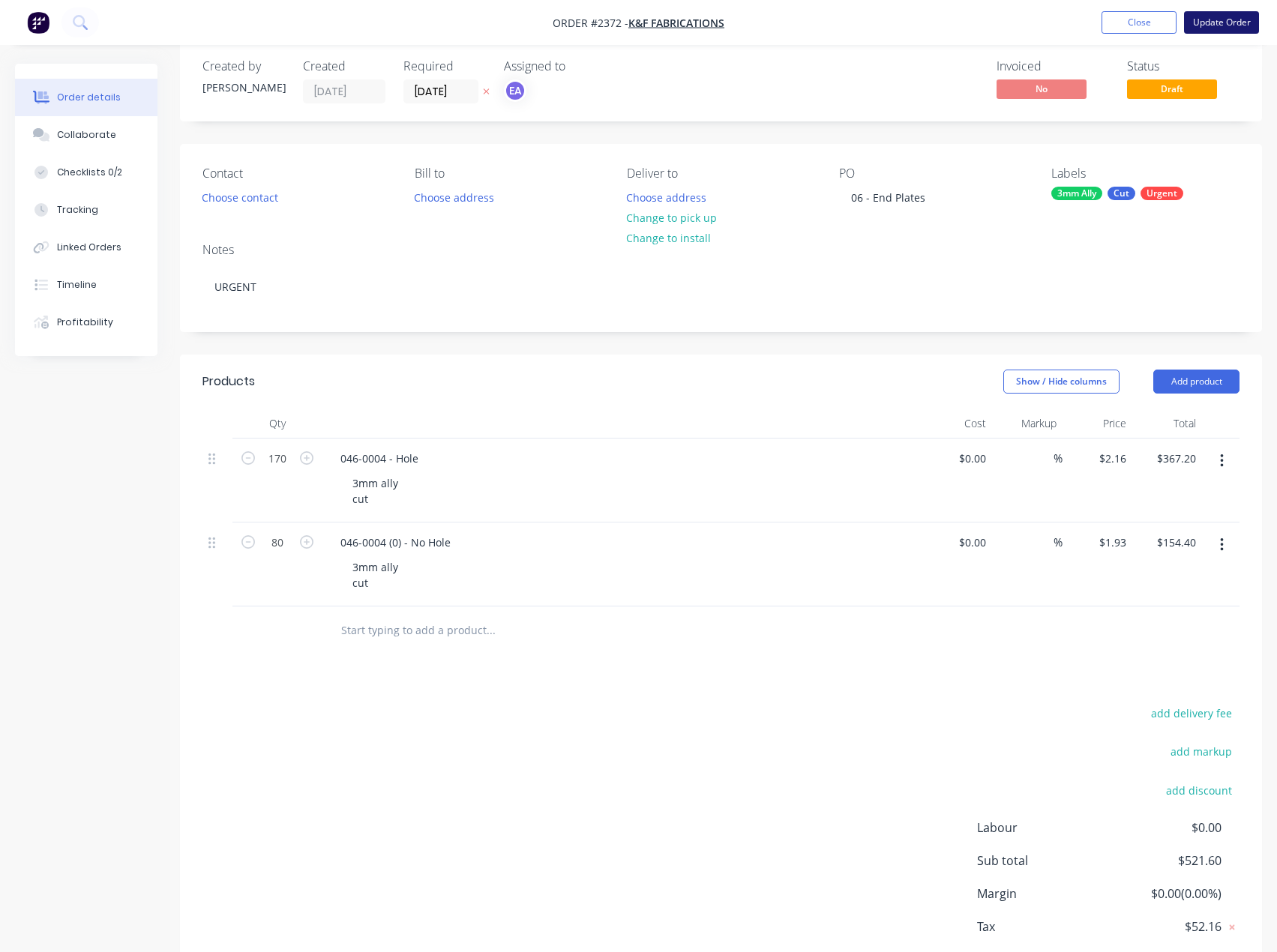
click at [1236, 14] on button "Update Order" at bounding box center [1221, 23] width 75 height 23
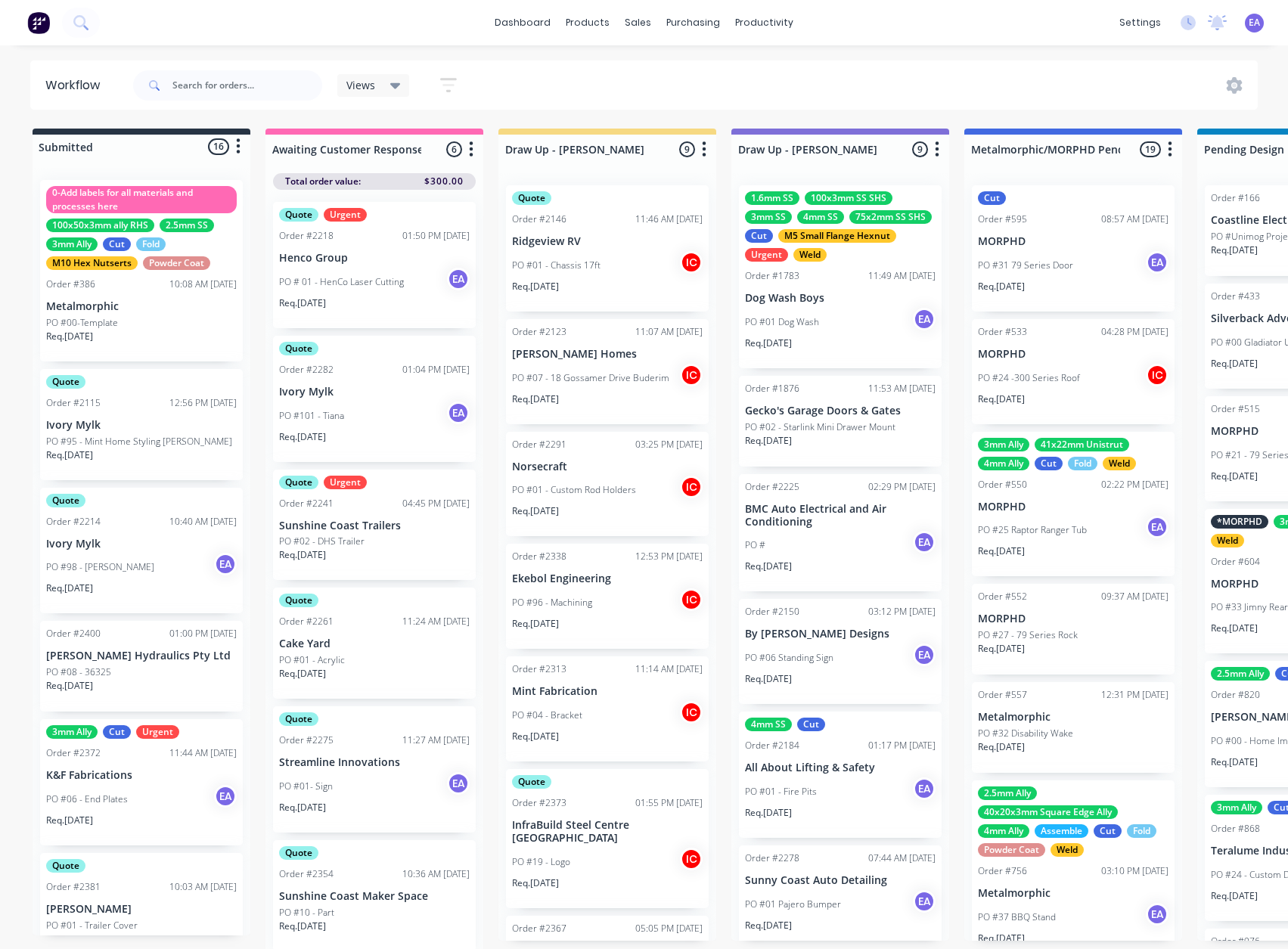
click at [148, 772] on p "K&F Fabrications" at bounding box center [141, 775] width 190 height 13
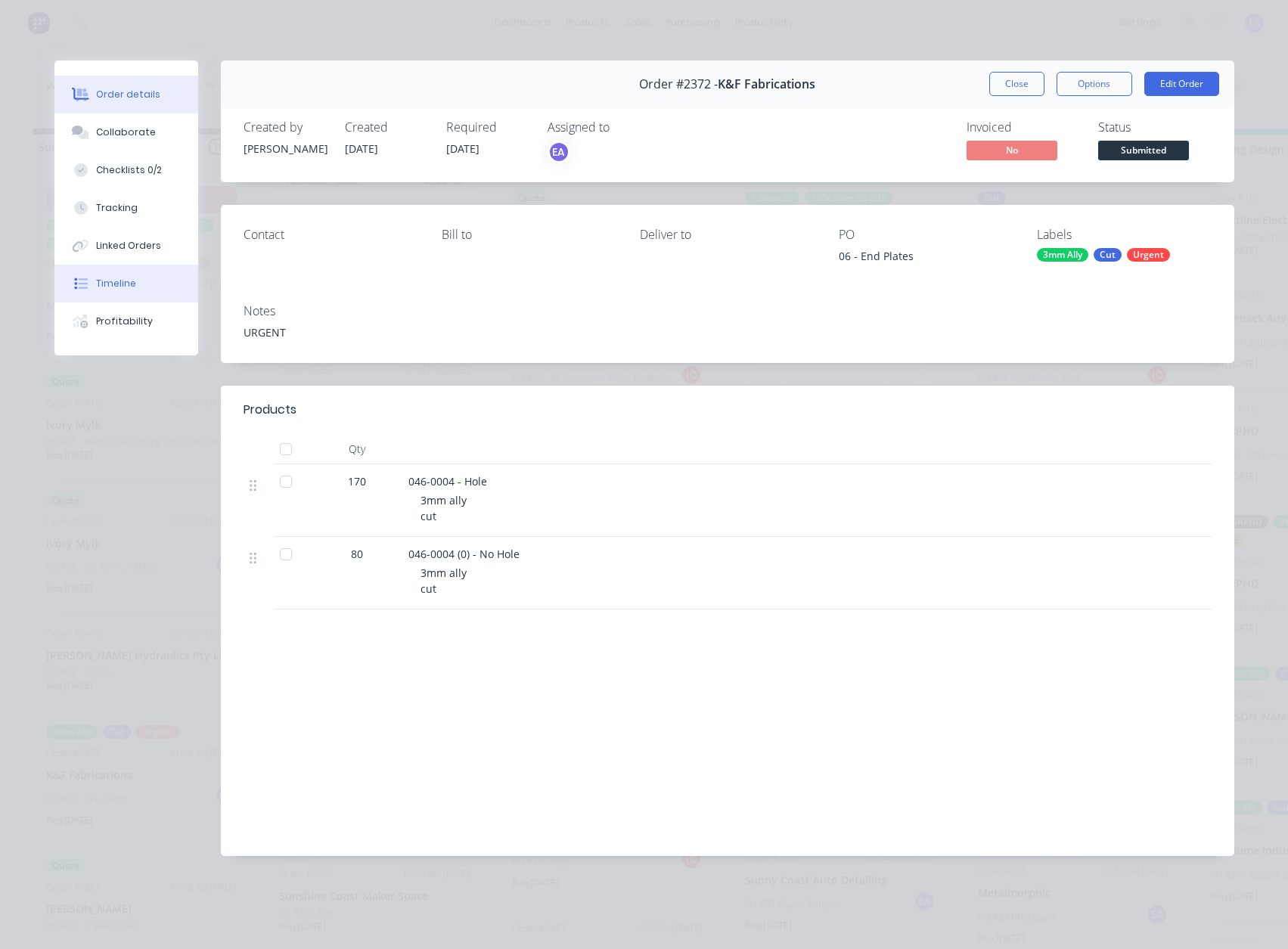
click at [79, 267] on button "Timeline" at bounding box center [126, 283] width 143 height 38
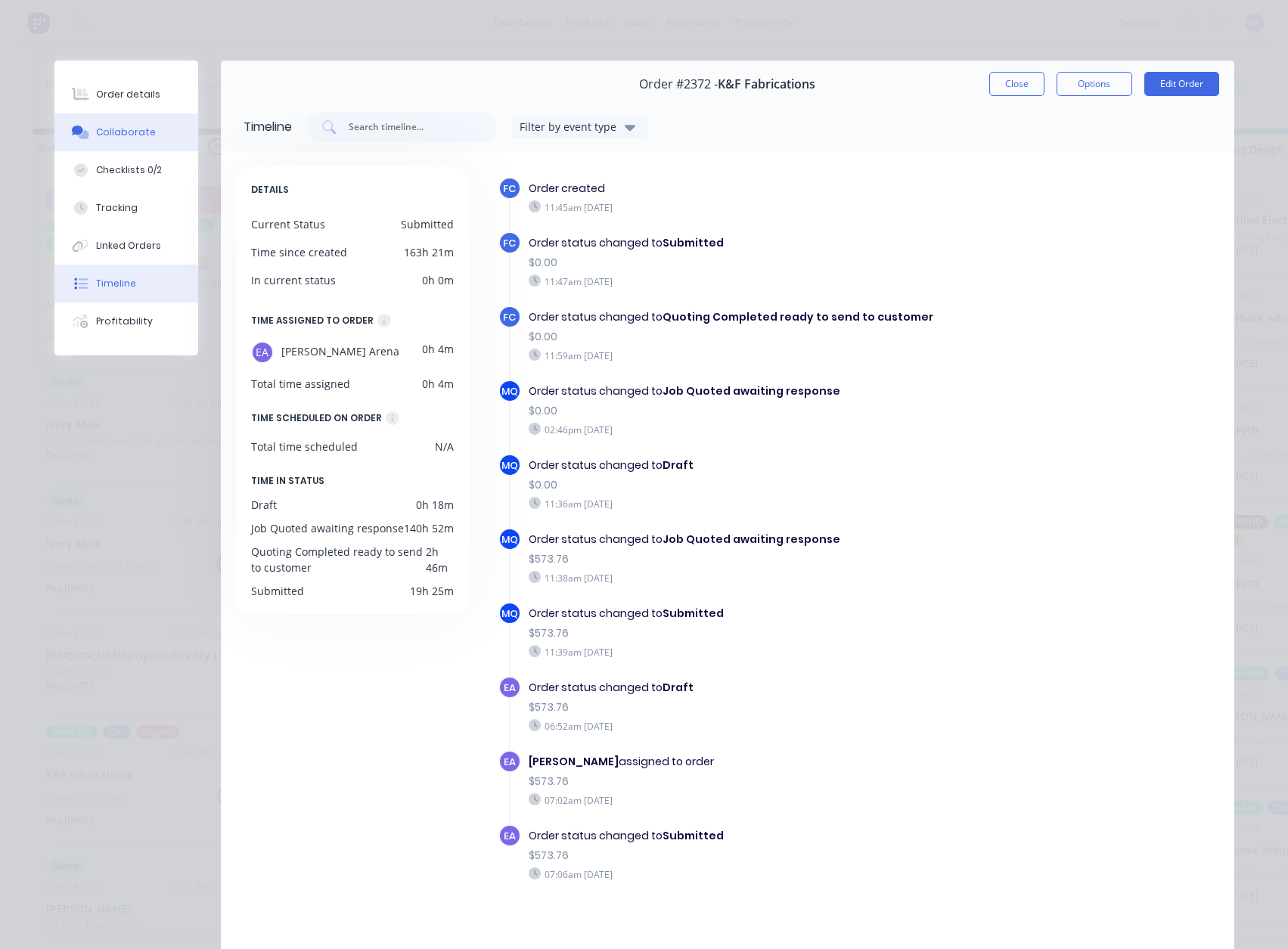
click at [126, 131] on div "Collaborate" at bounding box center [125, 132] width 59 height 13
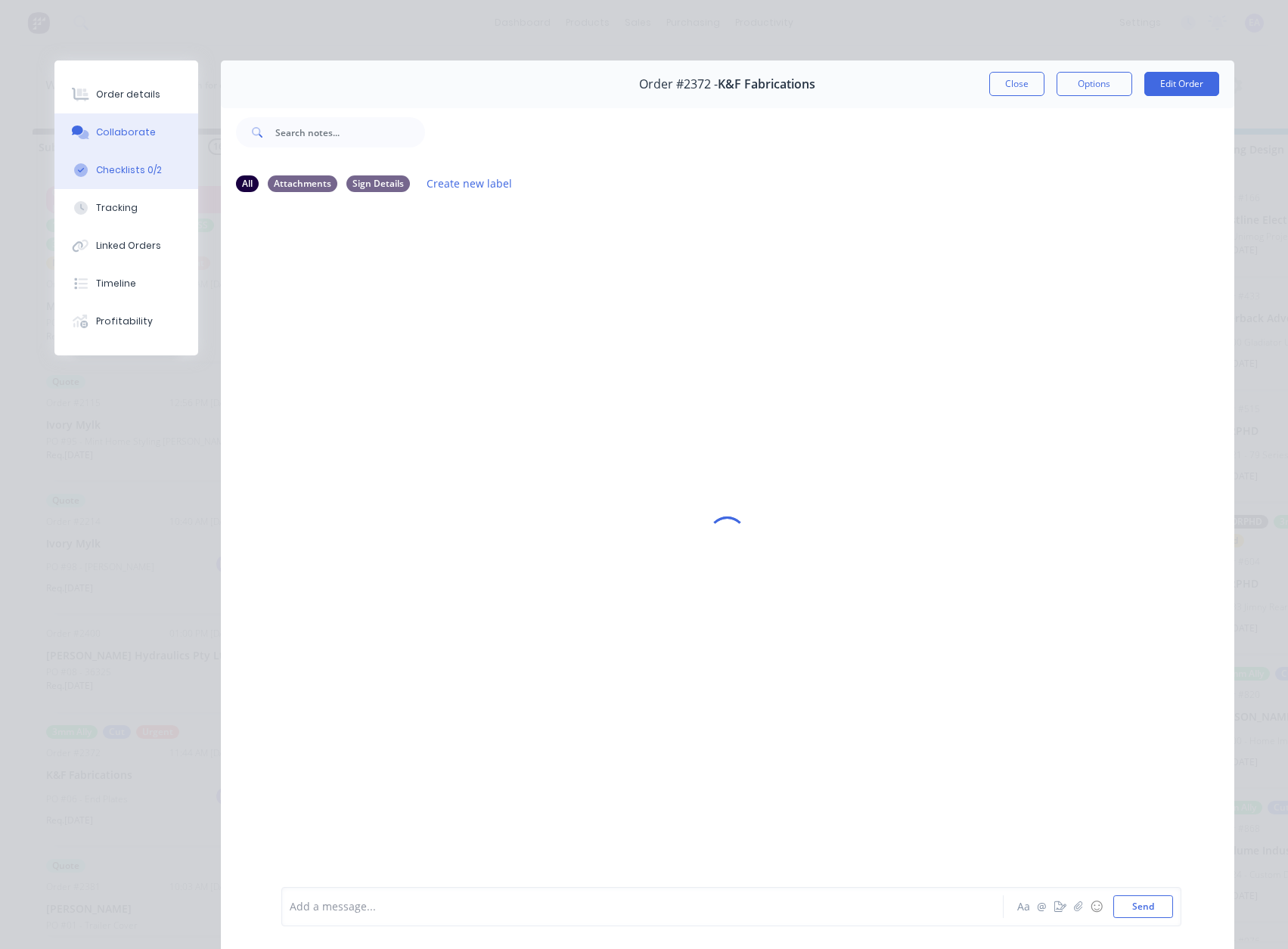
click at [112, 171] on div "Checklists 0/2" at bounding box center [128, 169] width 66 height 13
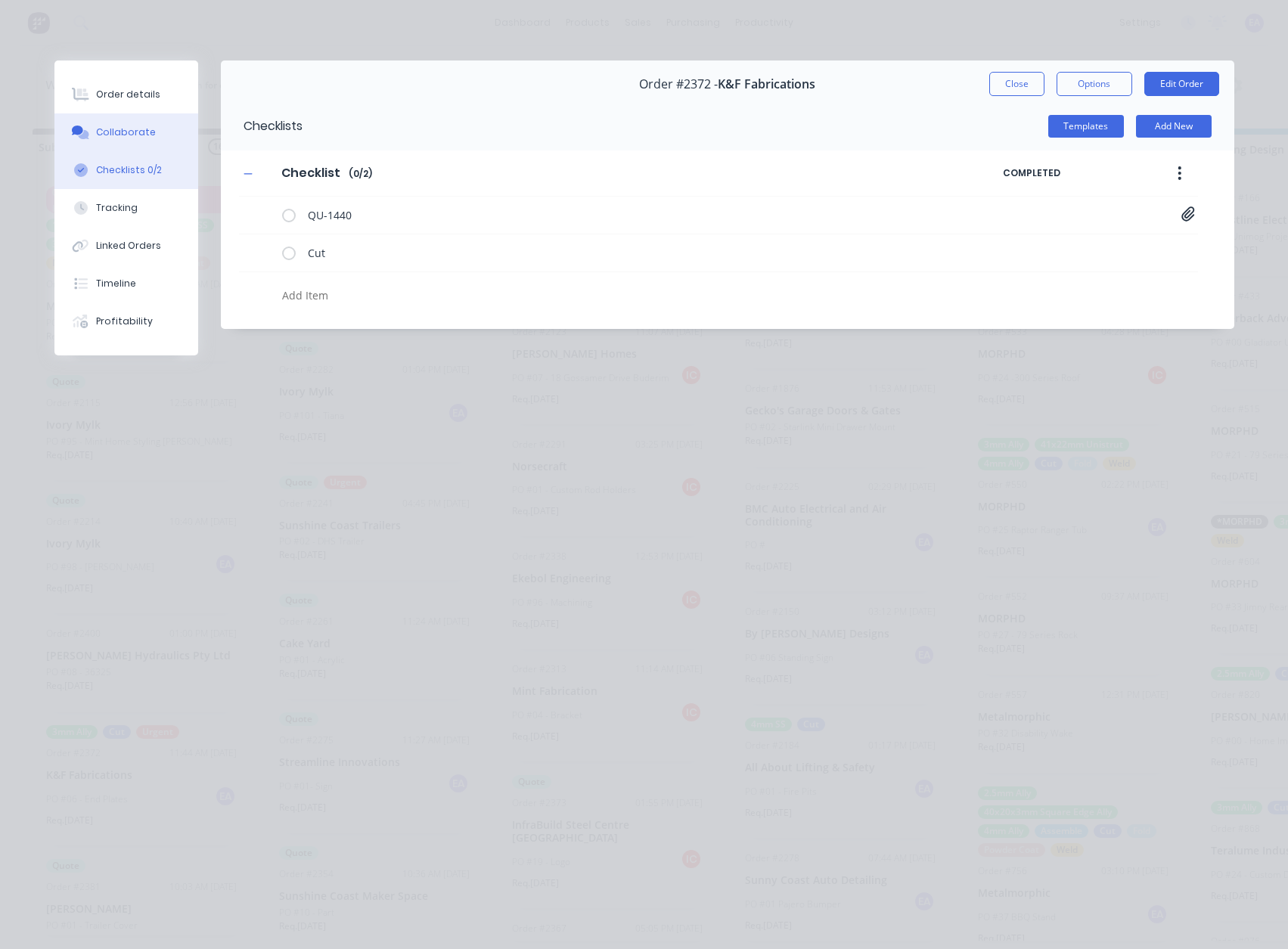
click at [119, 135] on div "Collaborate" at bounding box center [125, 132] width 59 height 13
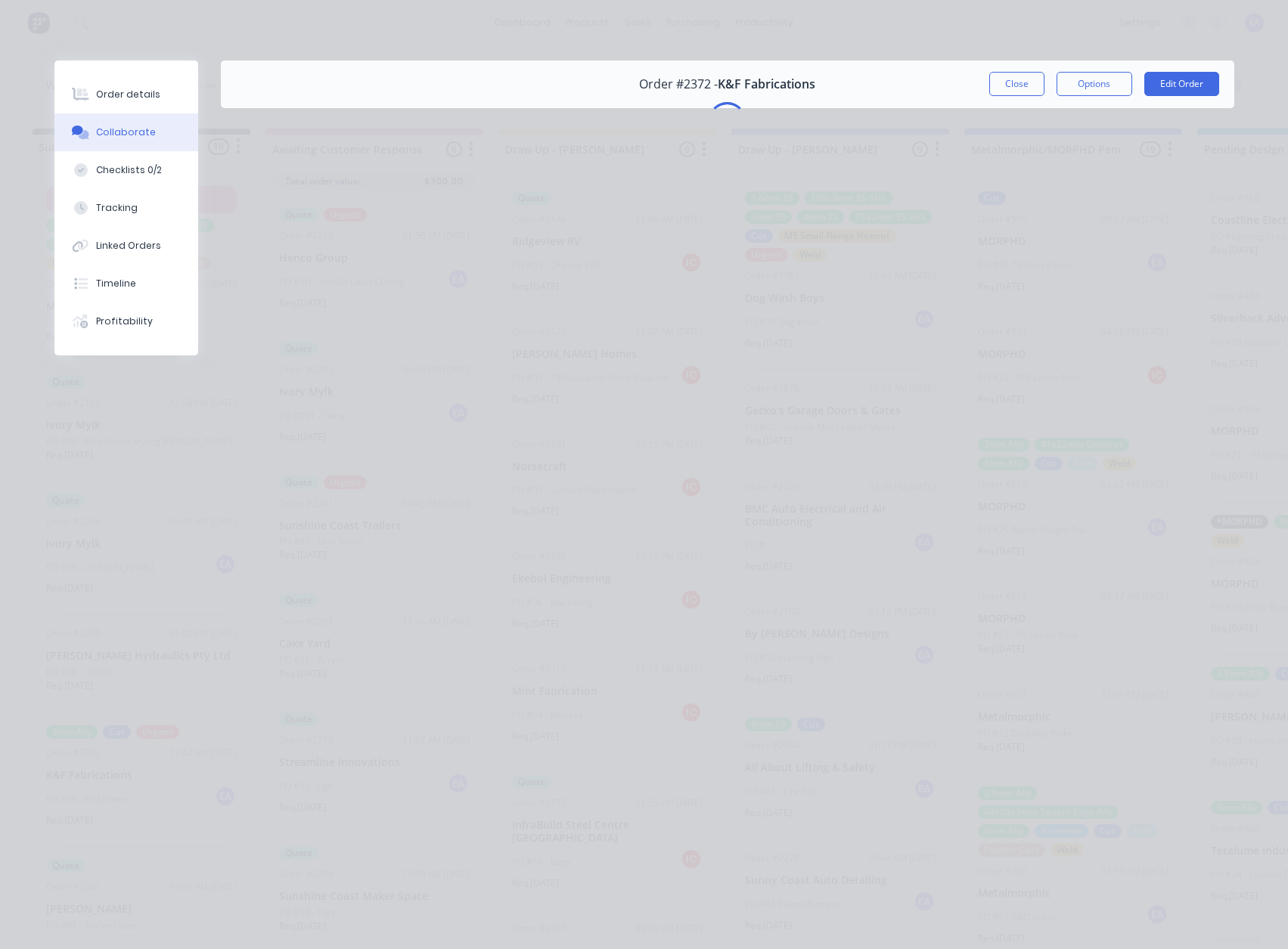
click at [135, 178] on button "Checklists 0/2" at bounding box center [126, 170] width 143 height 38
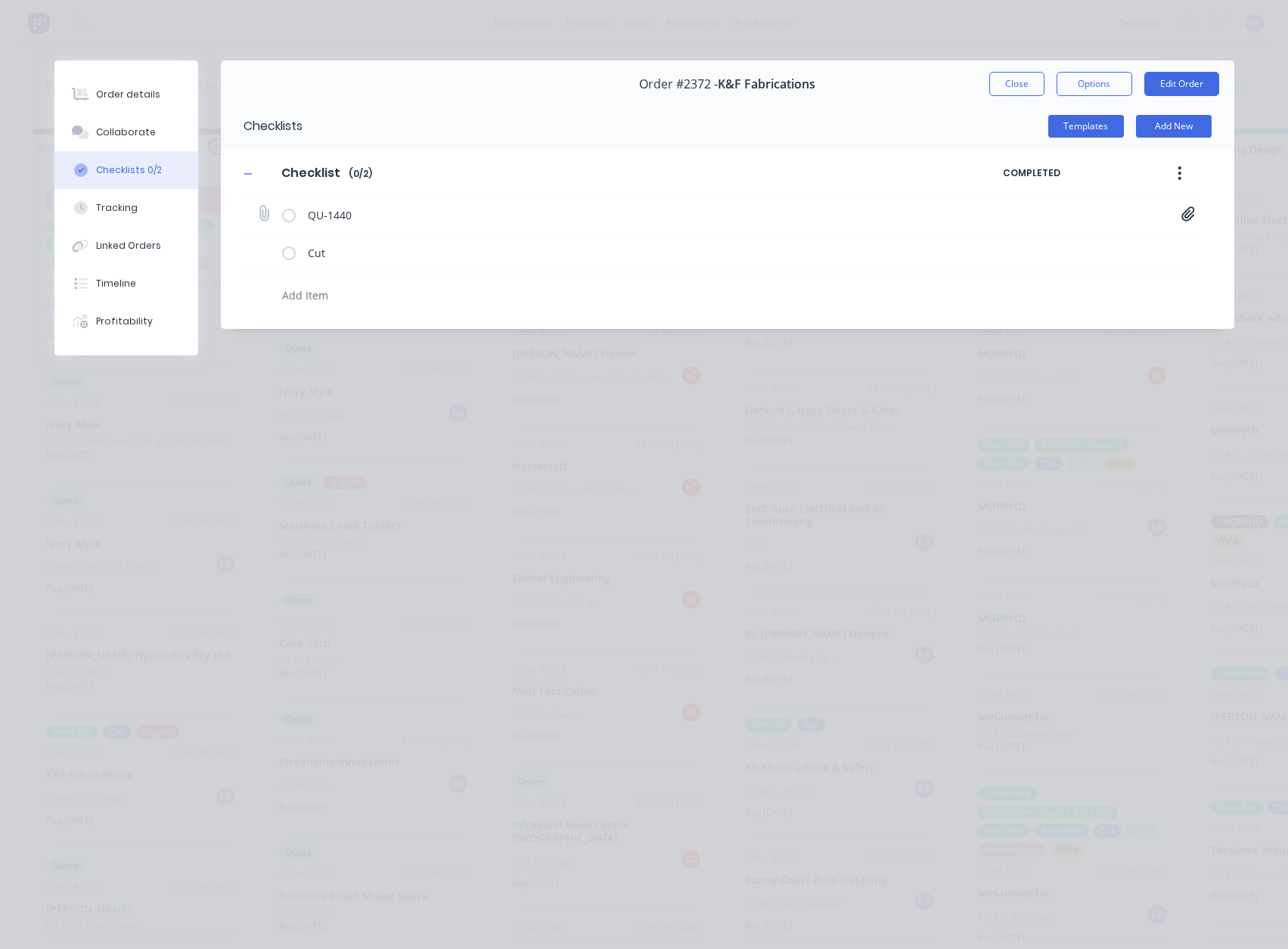
click at [1191, 208] on icon at bounding box center [1187, 213] width 13 height 15
click at [1020, 239] on link "Quote QU1440.pdf" at bounding box center [1066, 247] width 176 height 16
click at [143, 134] on div "Collaborate" at bounding box center [125, 132] width 59 height 13
type textarea "x"
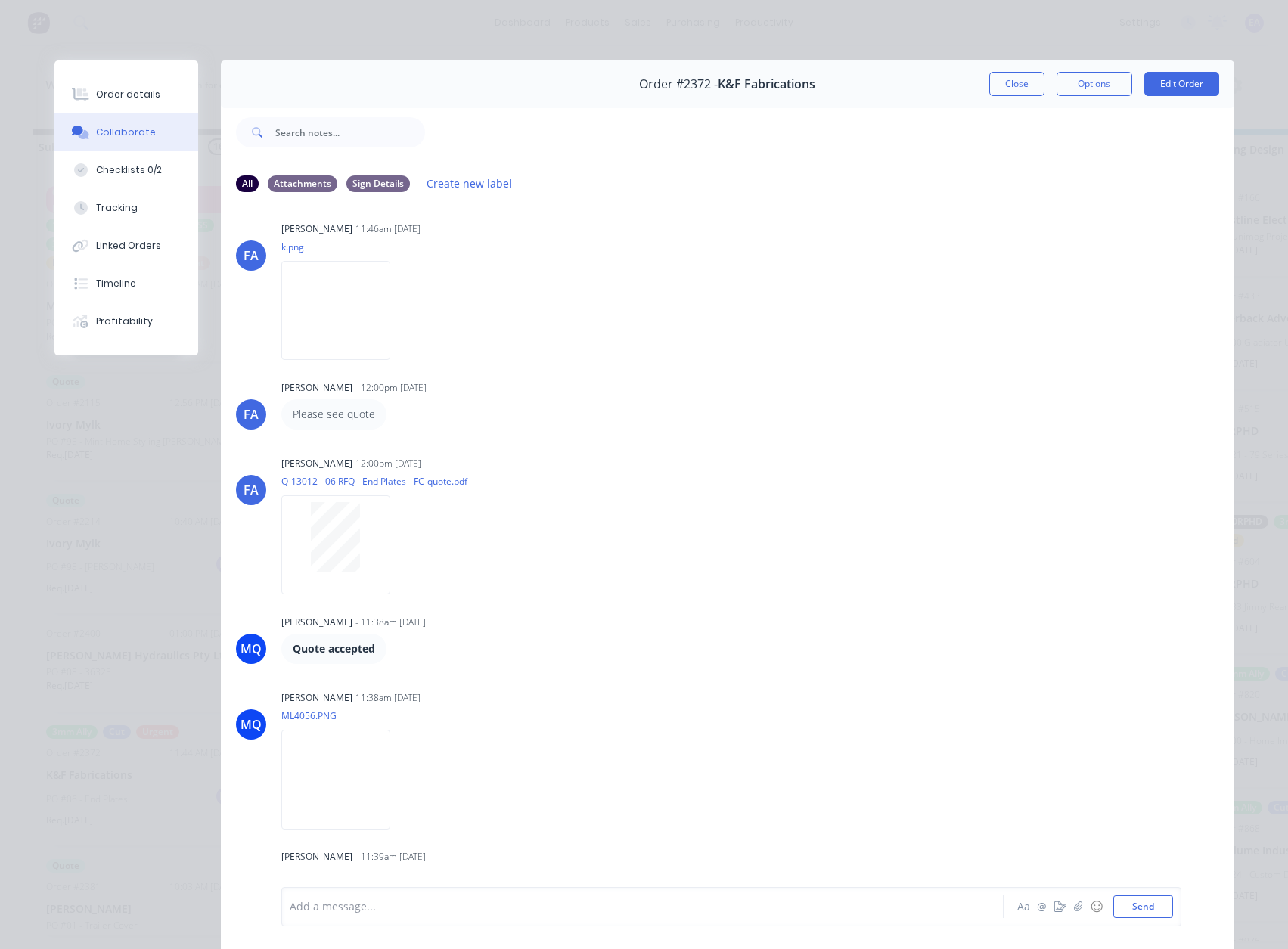
scroll to position [103, 0]
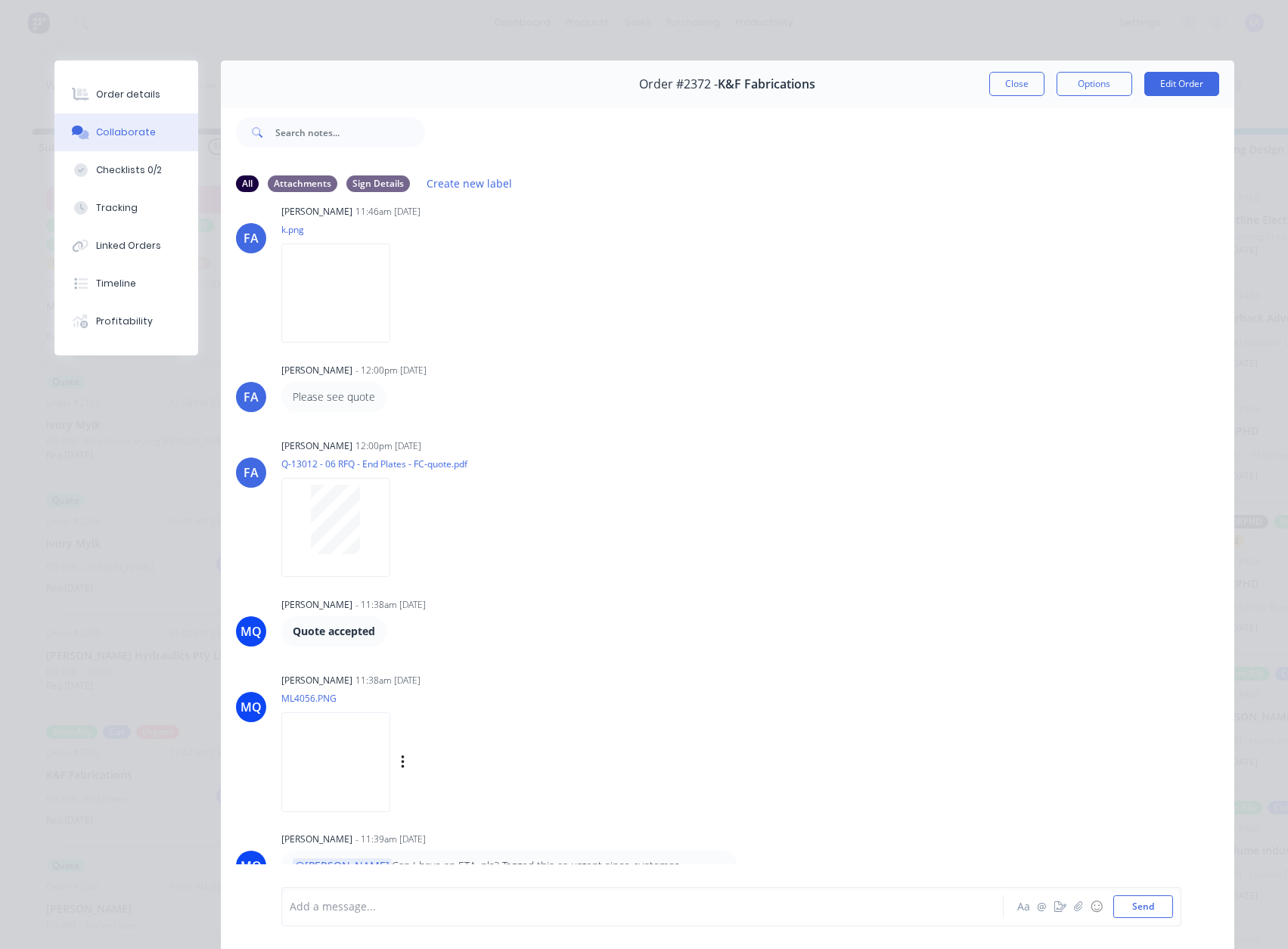
click at [335, 754] on img at bounding box center [335, 762] width 109 height 99
click at [123, 90] on div "Order details" at bounding box center [127, 94] width 65 height 13
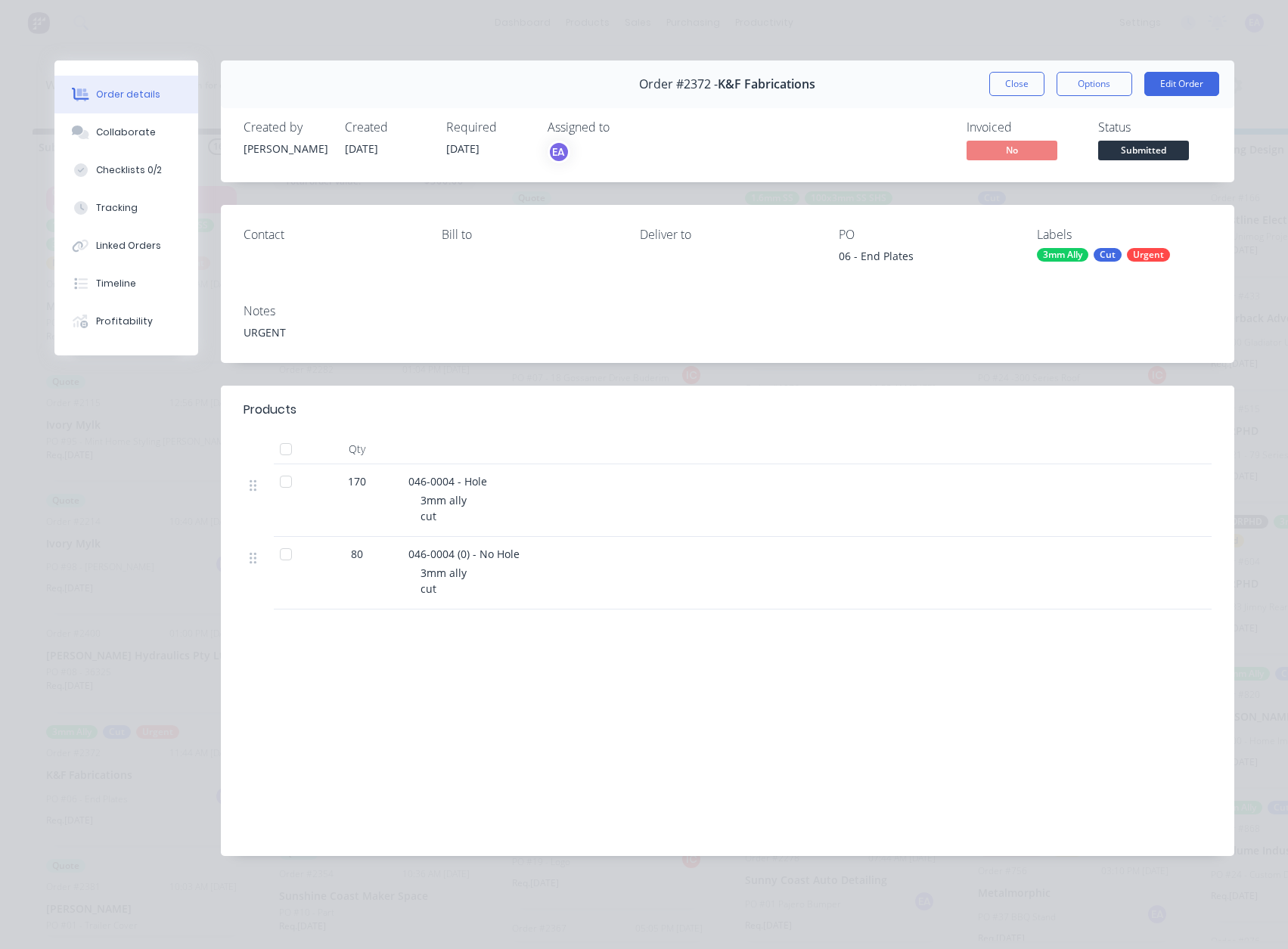
click at [1142, 150] on span "Submitted" at bounding box center [1143, 150] width 90 height 19
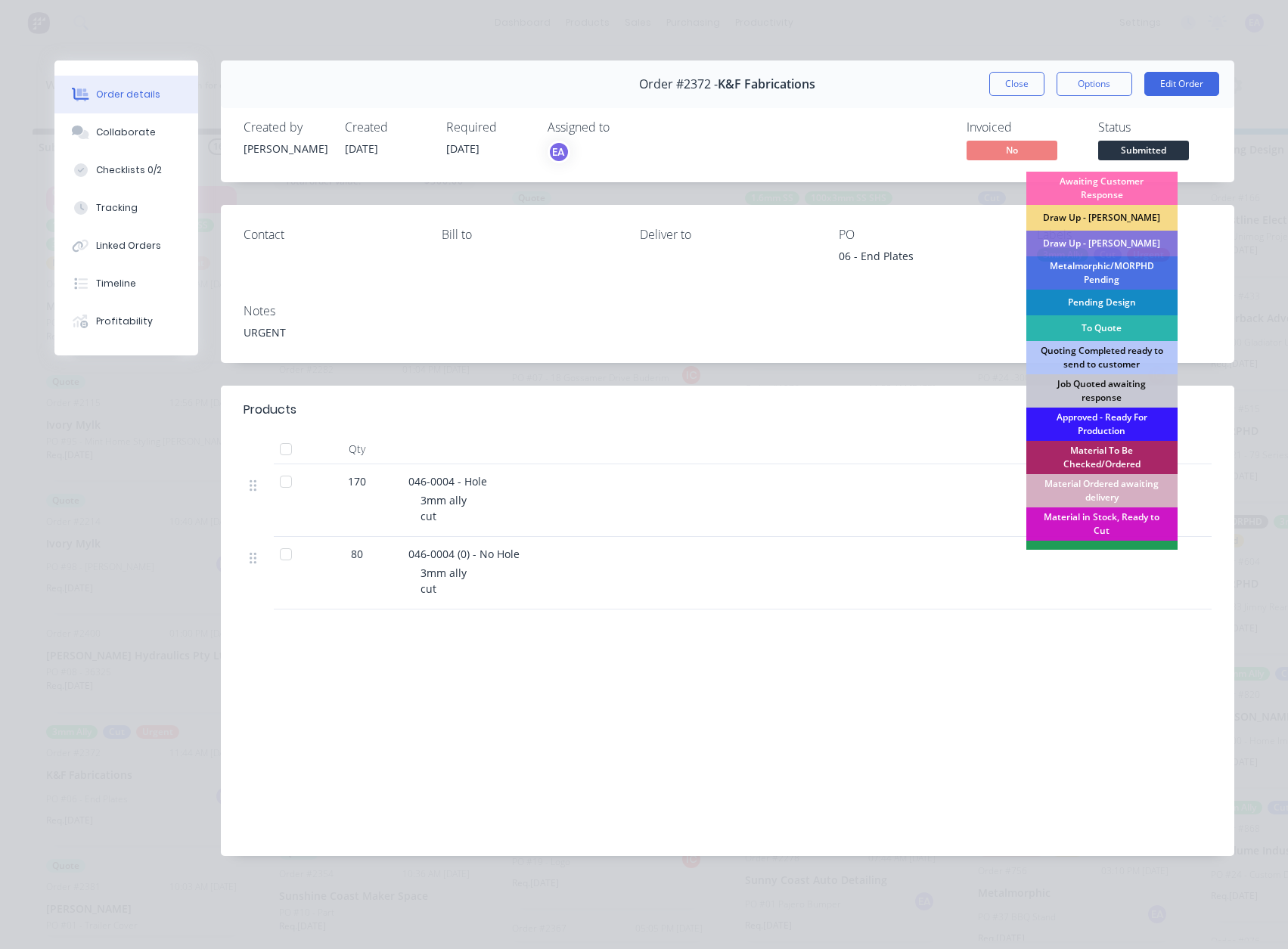
drag, startPoint x: 1090, startPoint y: 427, endPoint x: 1079, endPoint y: 433, distance: 12.5
click at [1091, 427] on div "Approved - Ready For Production" at bounding box center [1101, 424] width 151 height 34
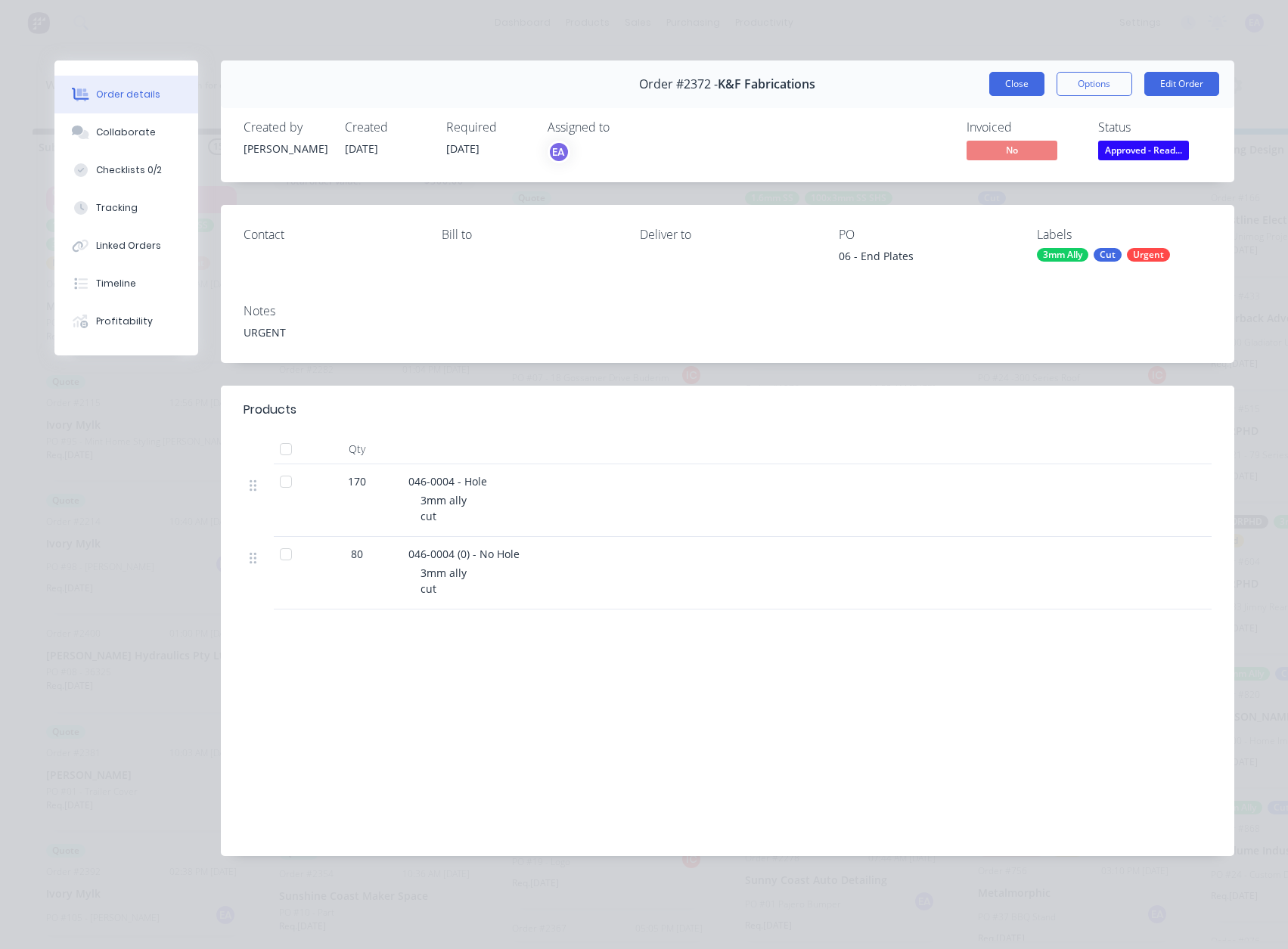
click at [998, 82] on button "Close" at bounding box center [1016, 83] width 55 height 24
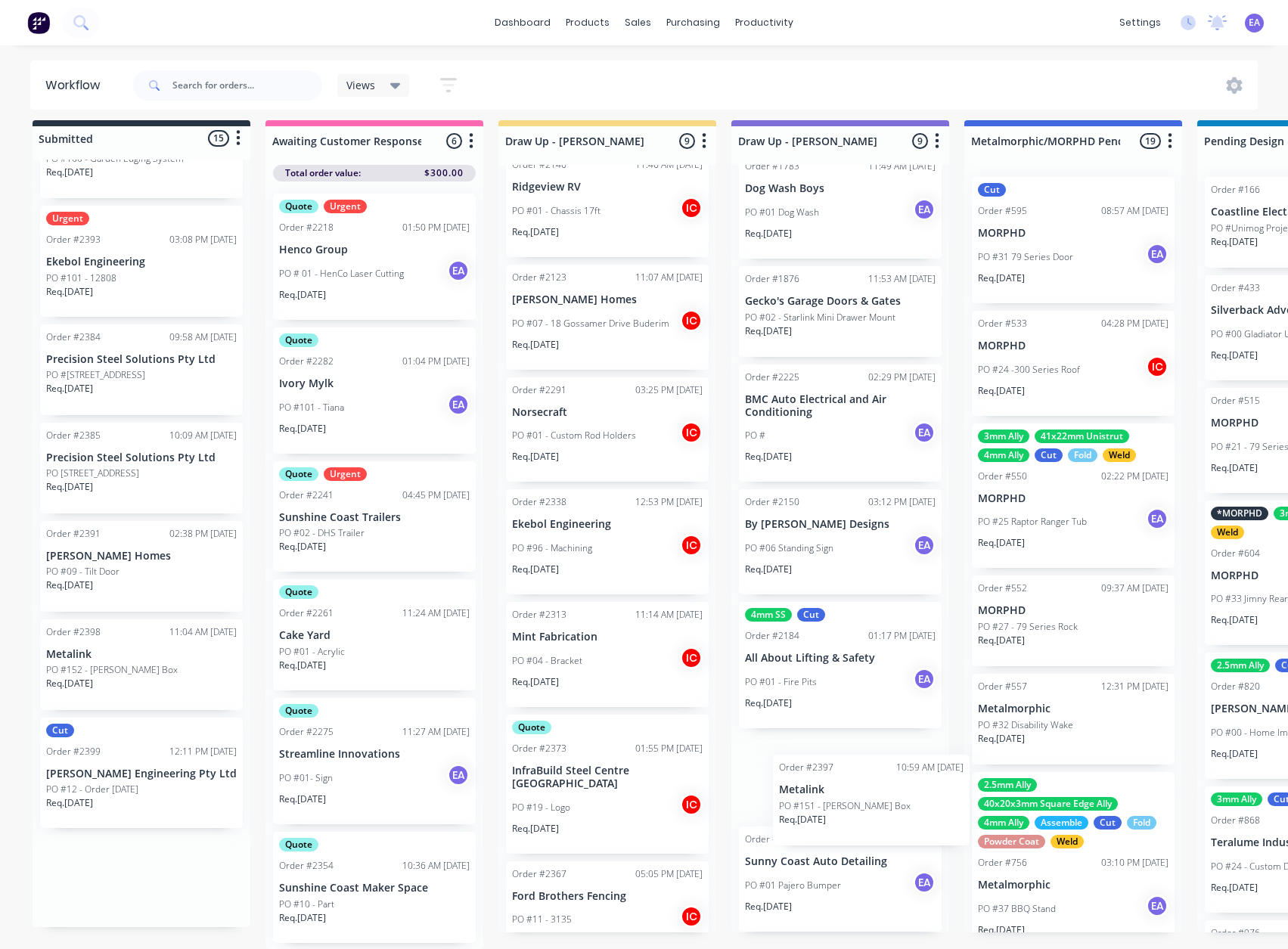
scroll to position [159, 0]
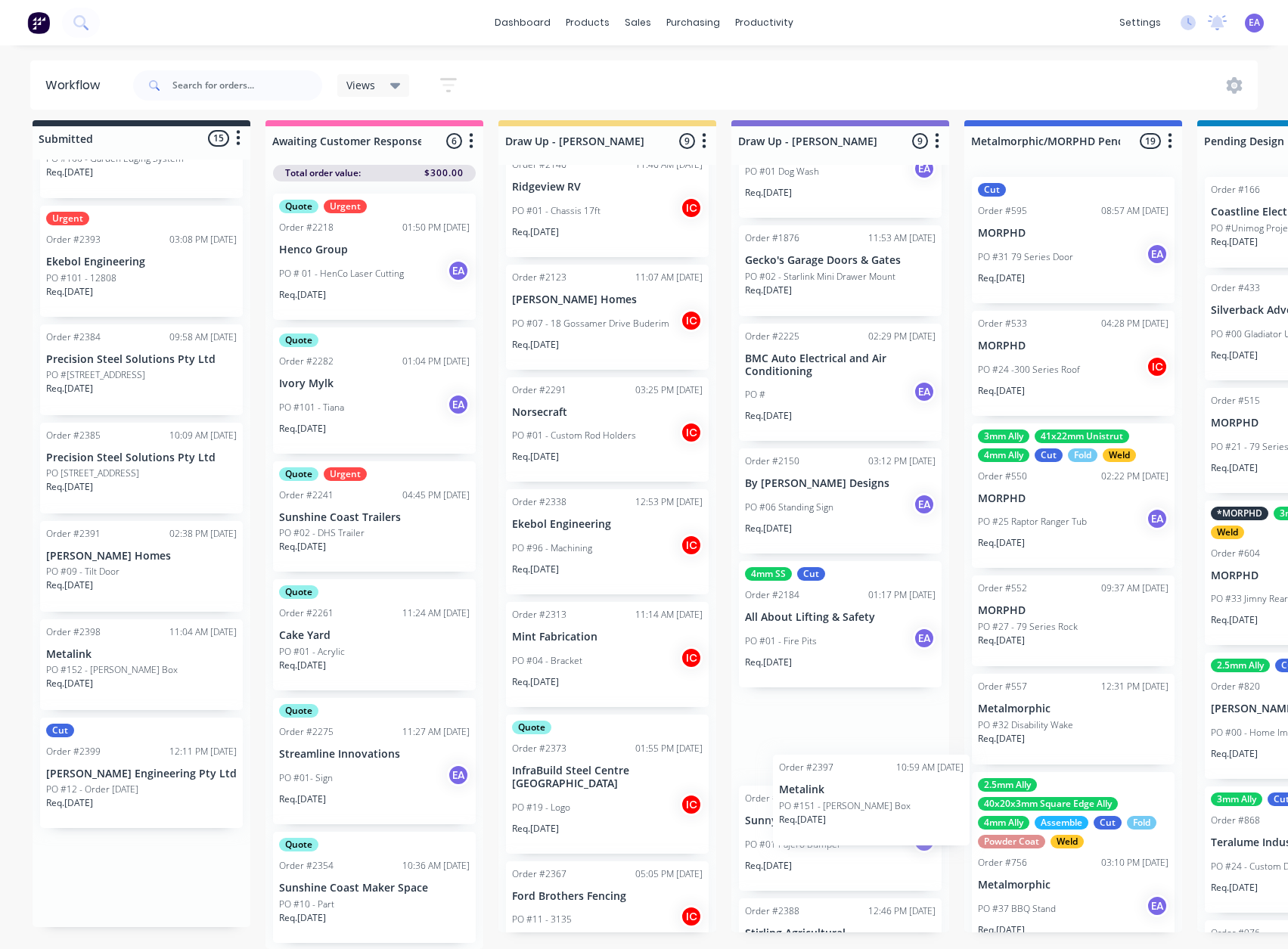
drag, startPoint x: 132, startPoint y: 870, endPoint x: 842, endPoint y: 796, distance: 713.8
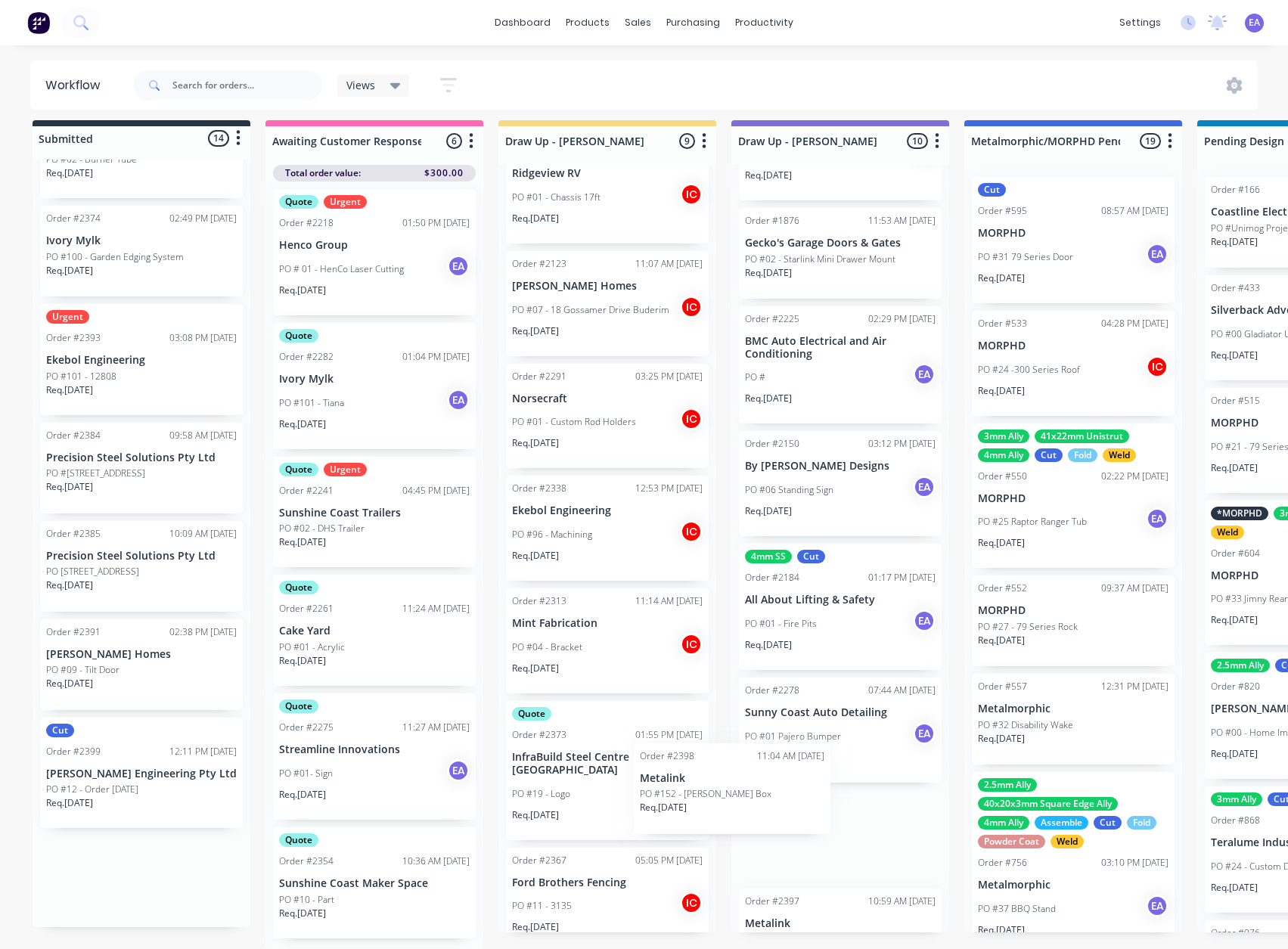
scroll to position [0, 0]
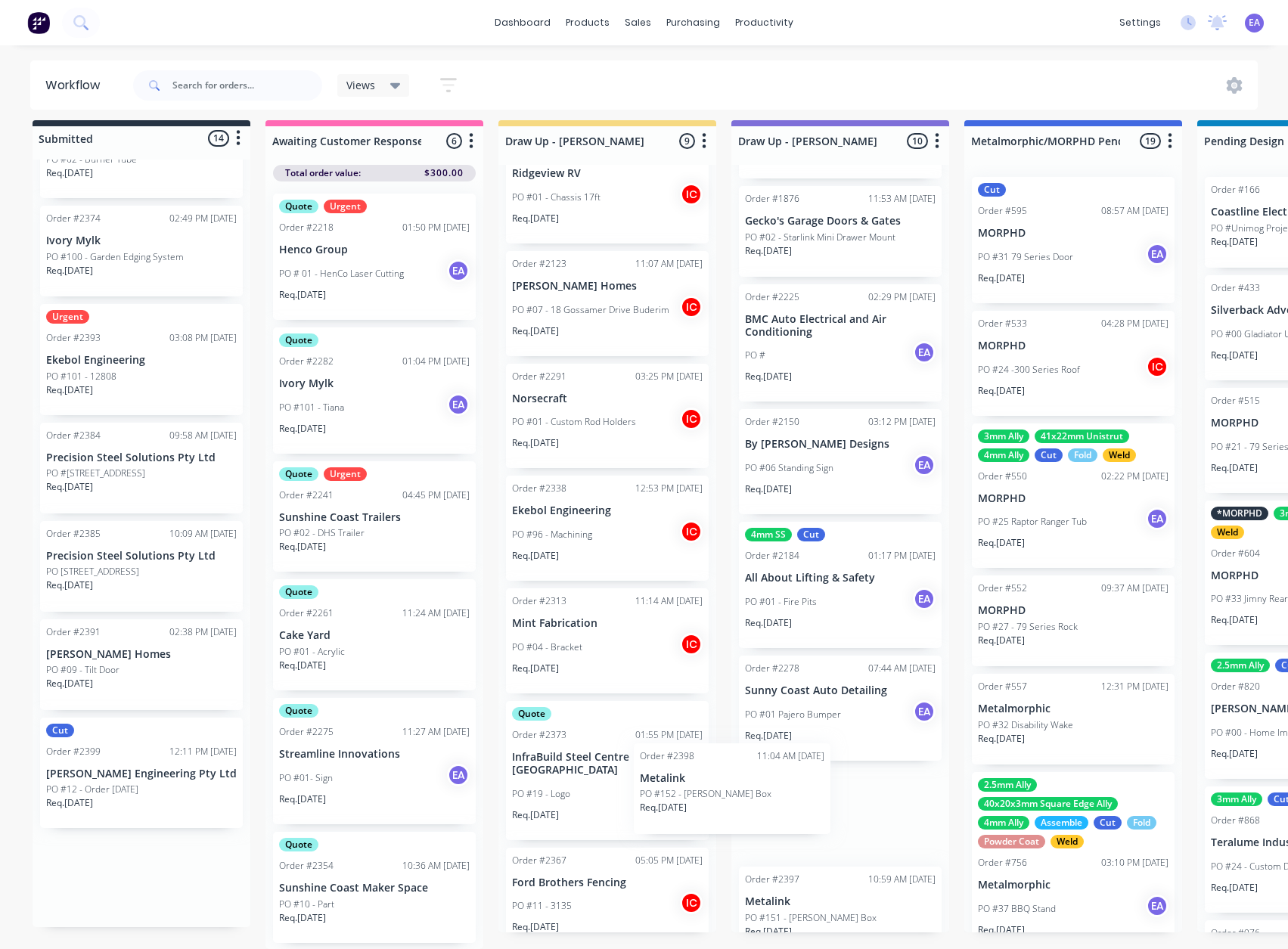
drag, startPoint x: 130, startPoint y: 762, endPoint x: 811, endPoint y: 800, distance: 682.1
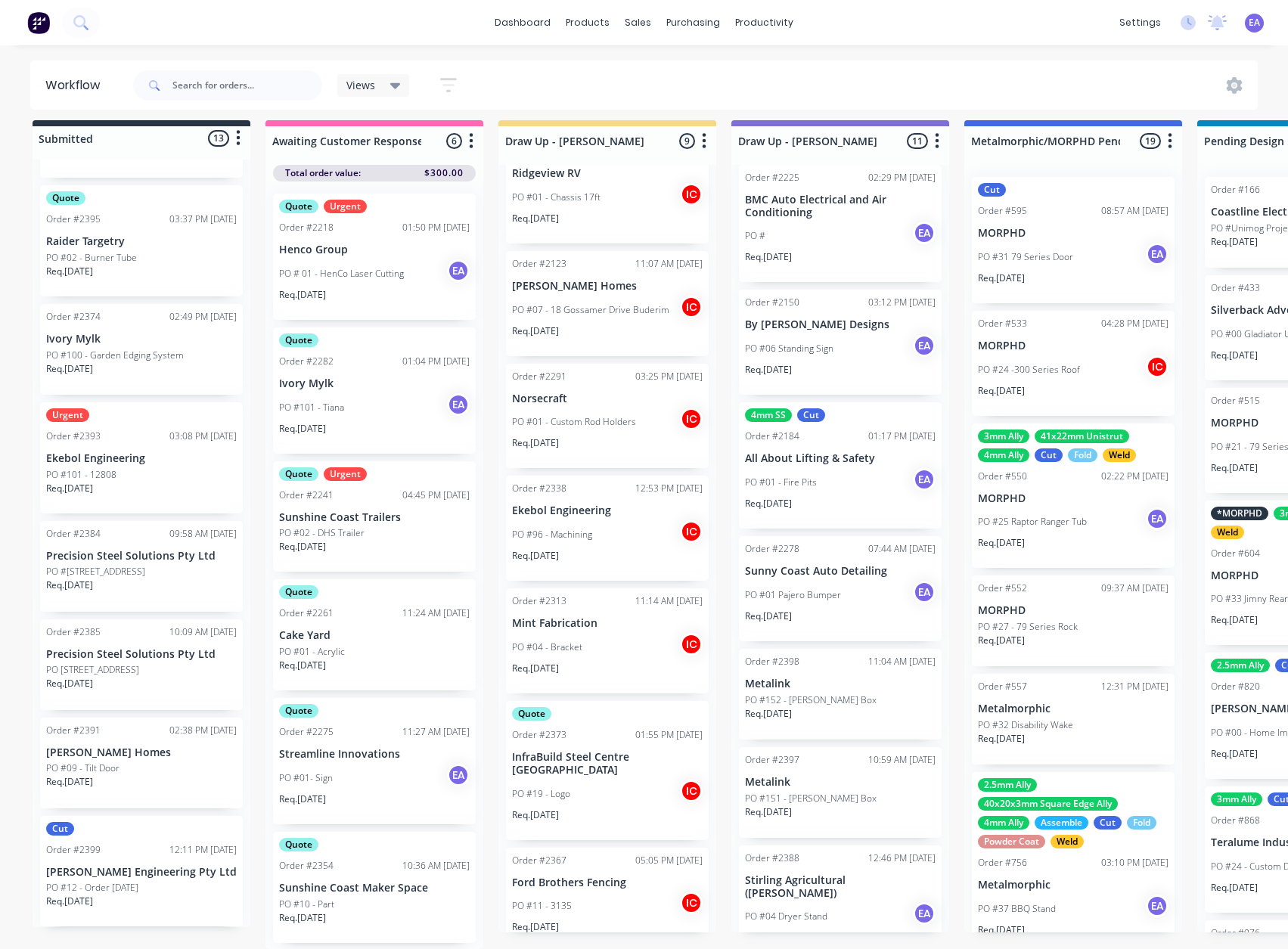
scroll to position [342, 0]
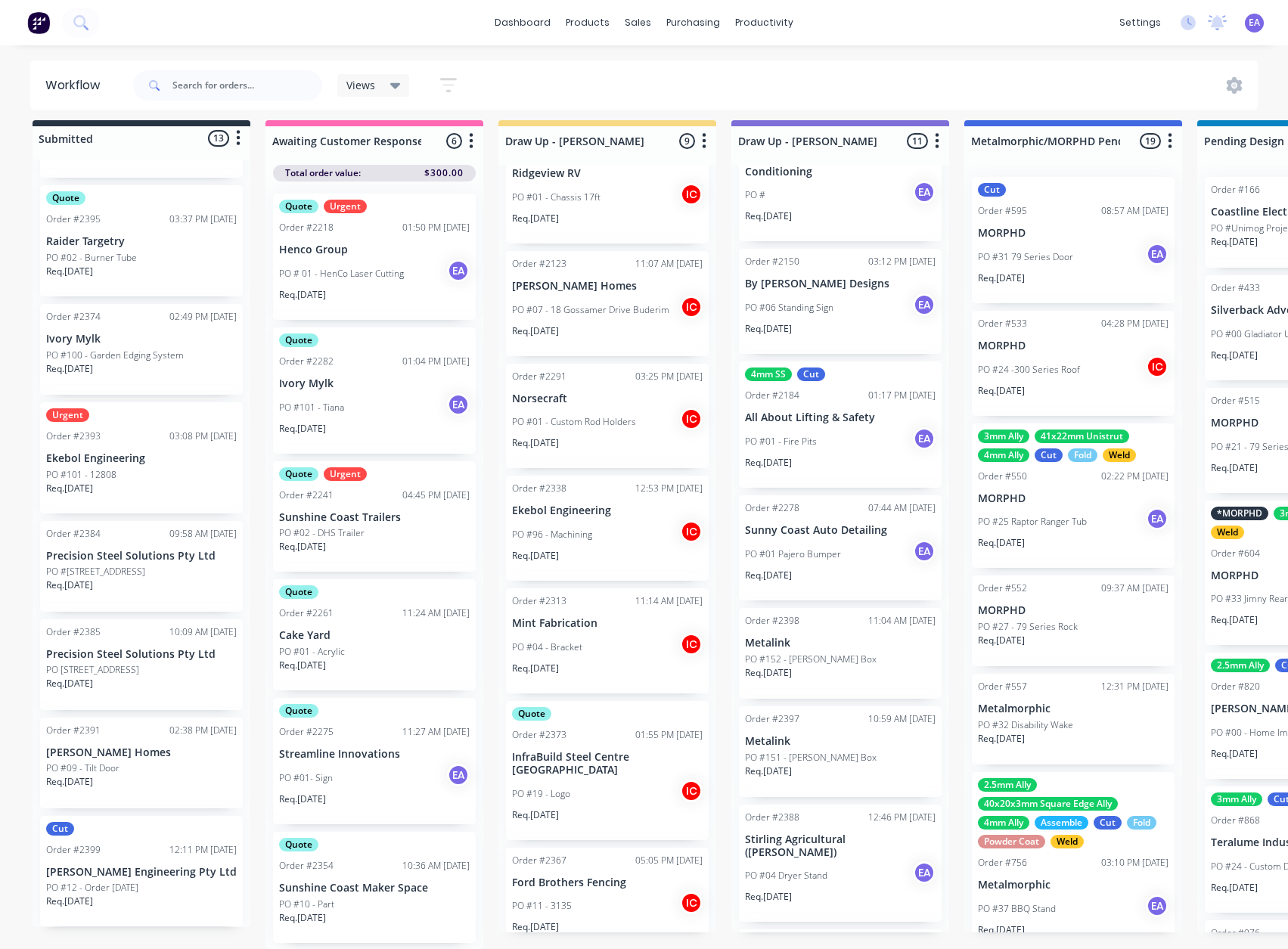
click at [821, 745] on p "Metalink" at bounding box center [839, 741] width 190 height 13
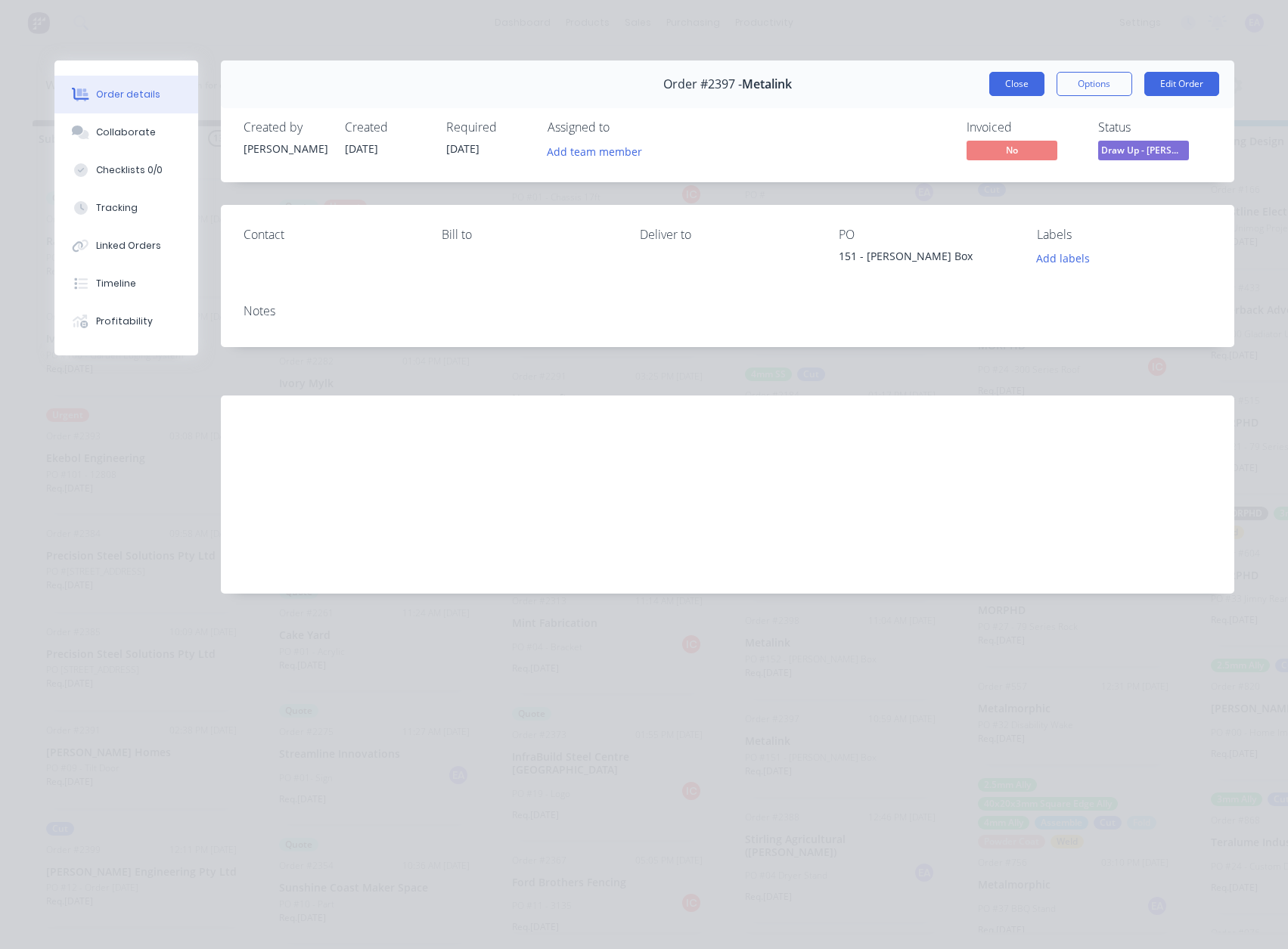
click at [1016, 80] on button "Close" at bounding box center [1016, 83] width 55 height 24
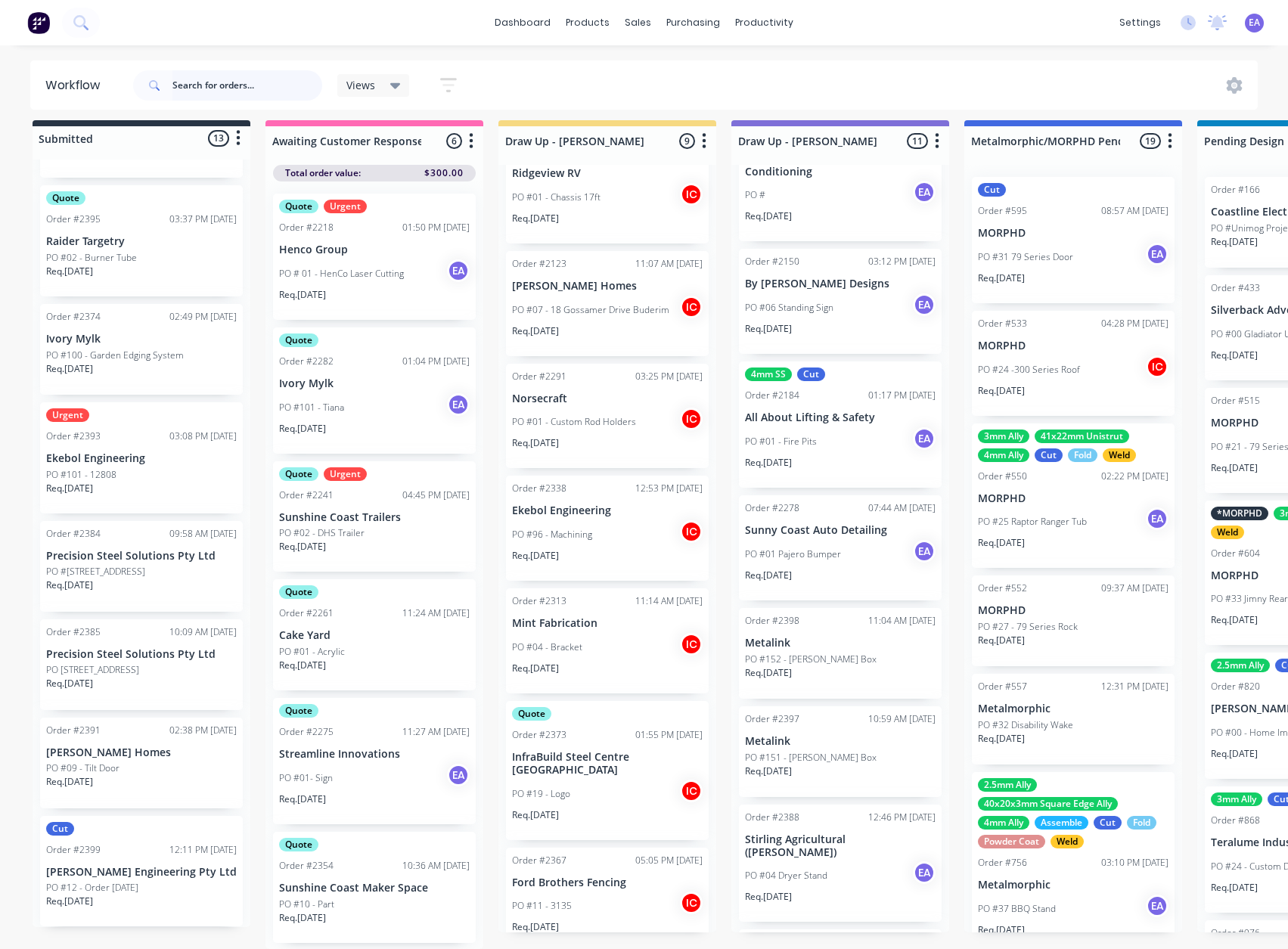
click at [205, 80] on input "text" at bounding box center [247, 85] width 150 height 30
click at [220, 88] on input "text" at bounding box center [247, 85] width 150 height 30
type input "offroad"
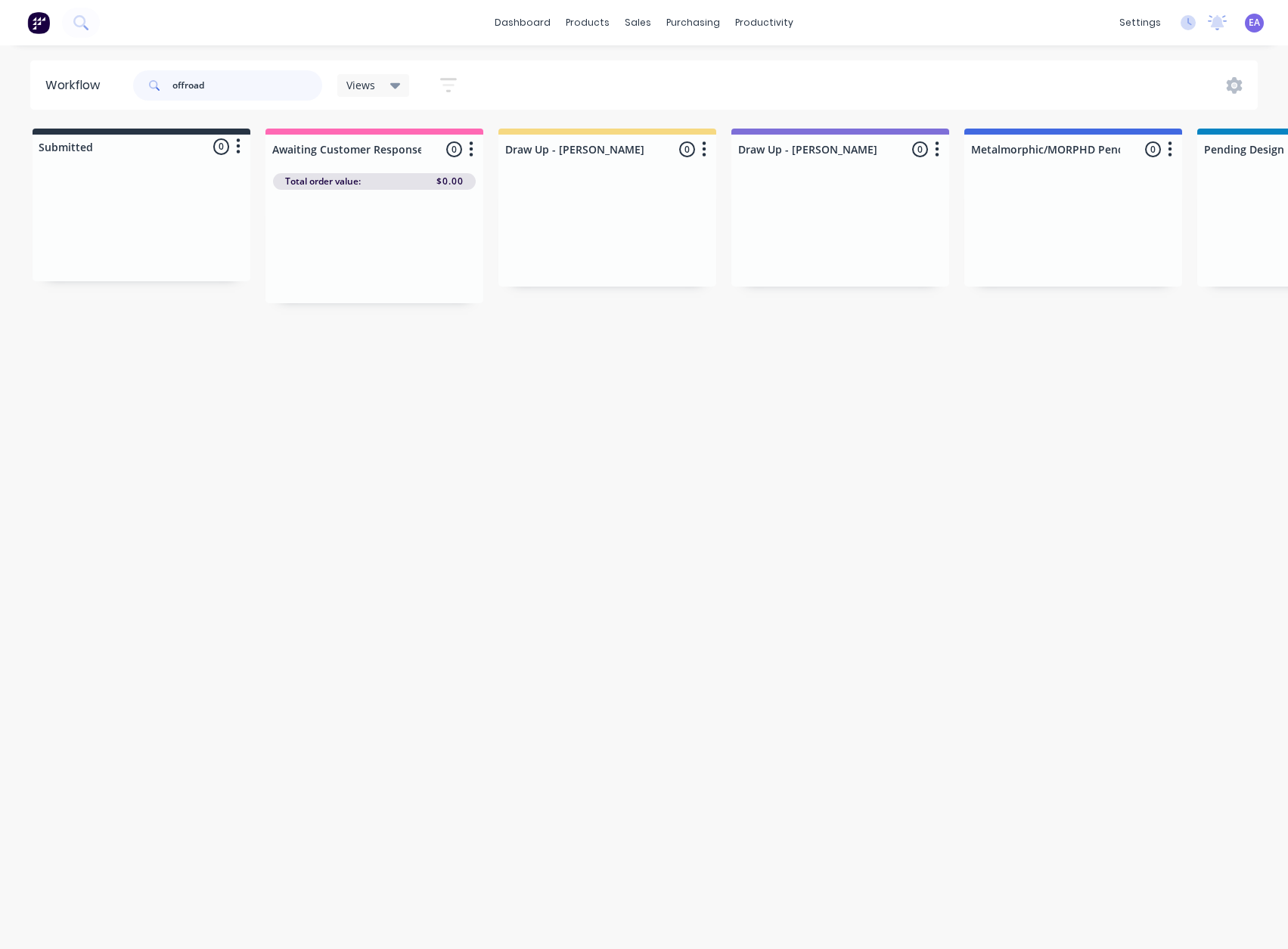
scroll to position [0, 0]
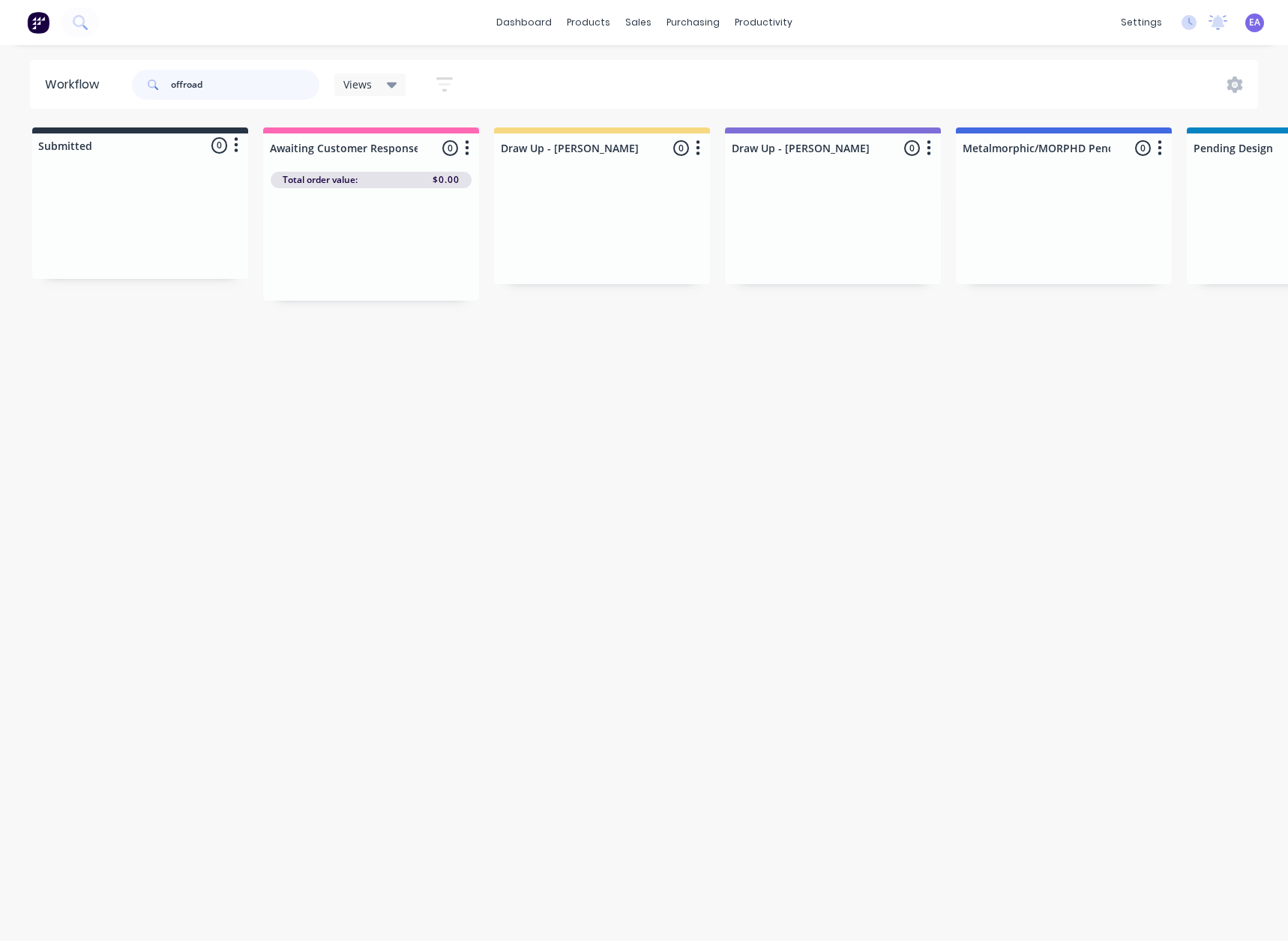
drag, startPoint x: 221, startPoint y: 79, endPoint x: 97, endPoint y: 92, distance: 124.7
click at [97, 92] on header "Workflow offroad Views Save new view None (Default) edit [PERSON_NAME] edit [PE…" at bounding box center [644, 84] width 1229 height 49
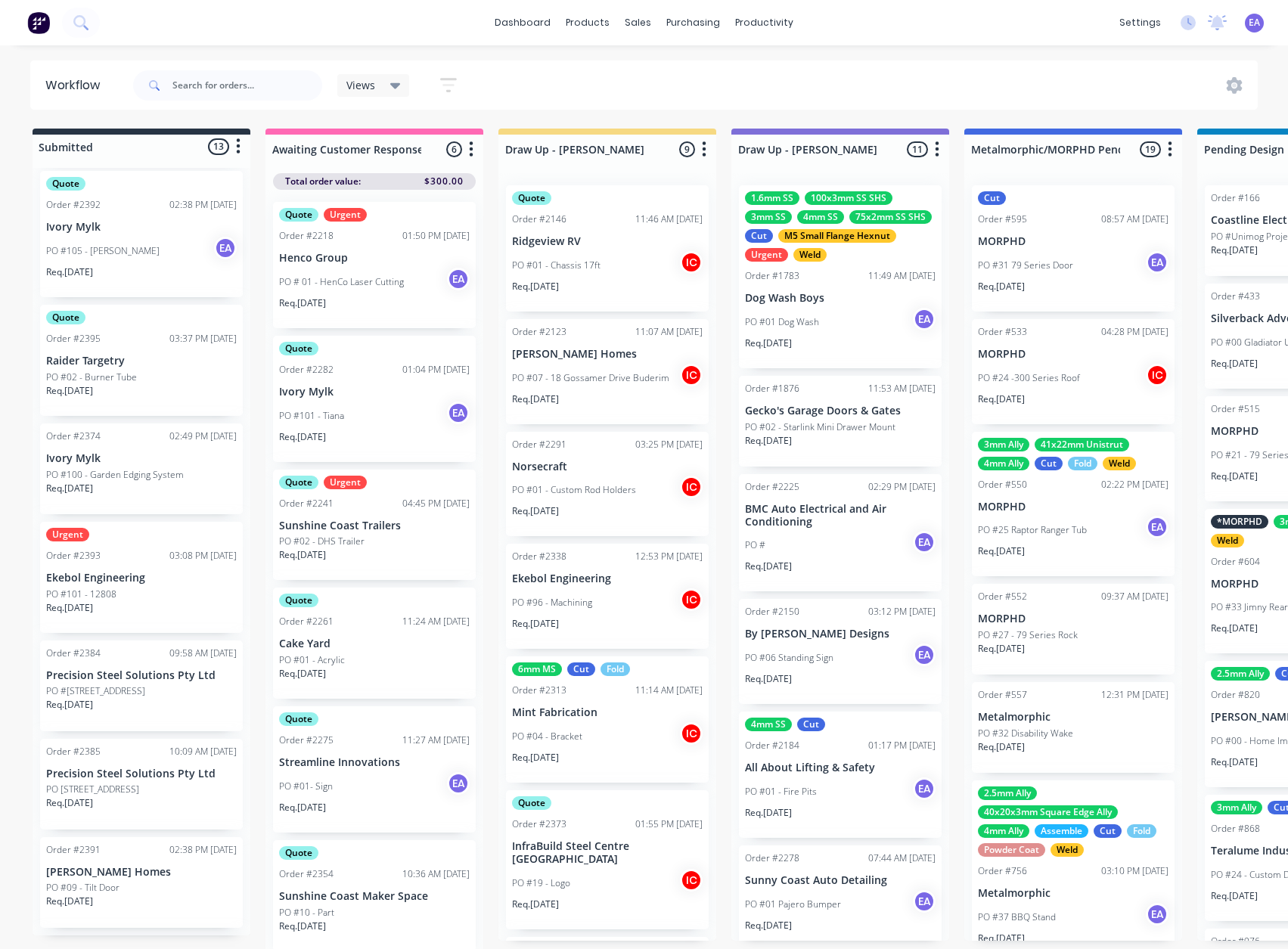
scroll to position [778, 0]
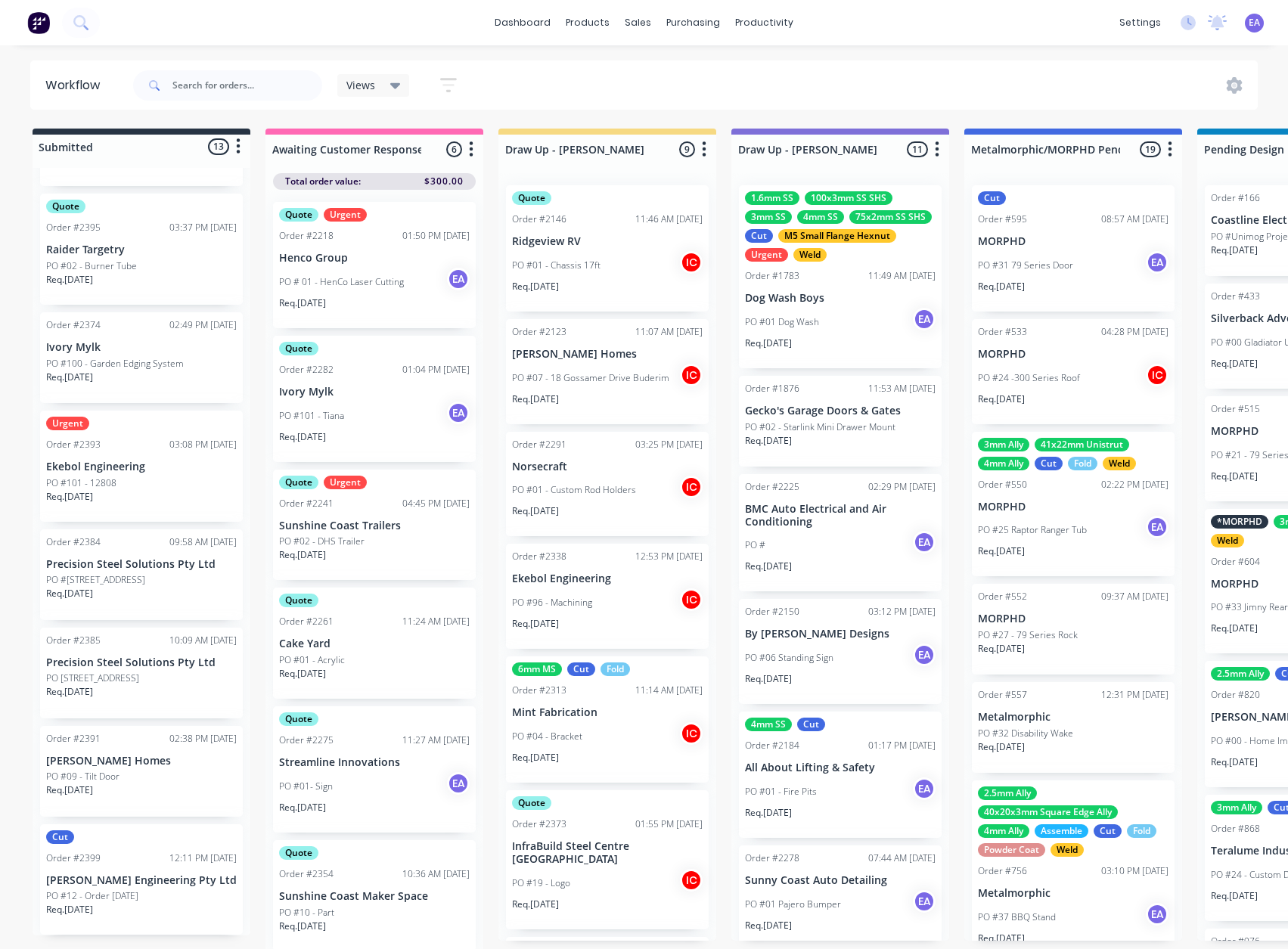
click at [489, 81] on div "Views Save new view None (Default) edit [PERSON_NAME] edit [PERSON_NAME] edit S…" at bounding box center [694, 85] width 1128 height 45
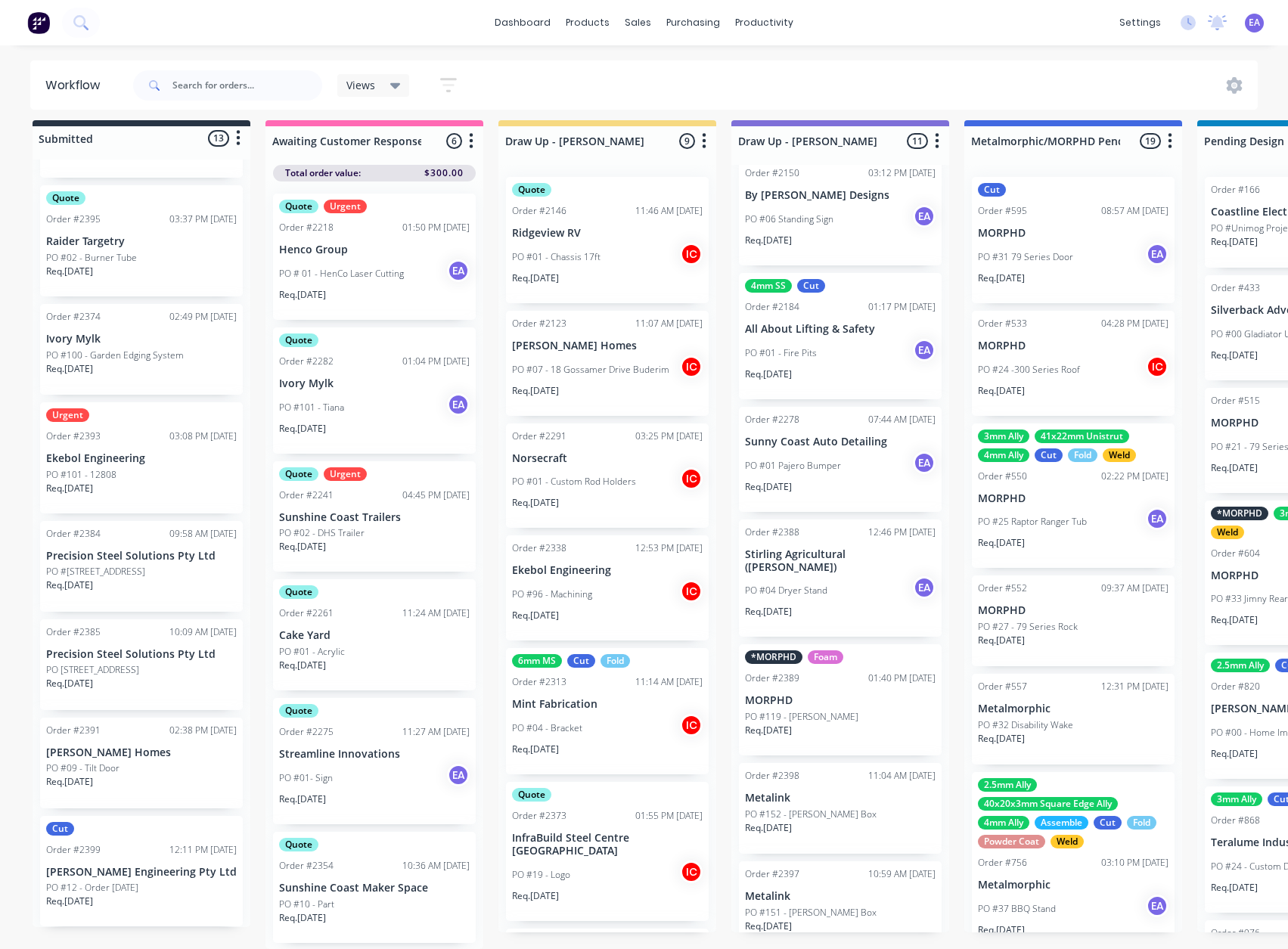
scroll to position [555, 0]
